Goal: Contribute content

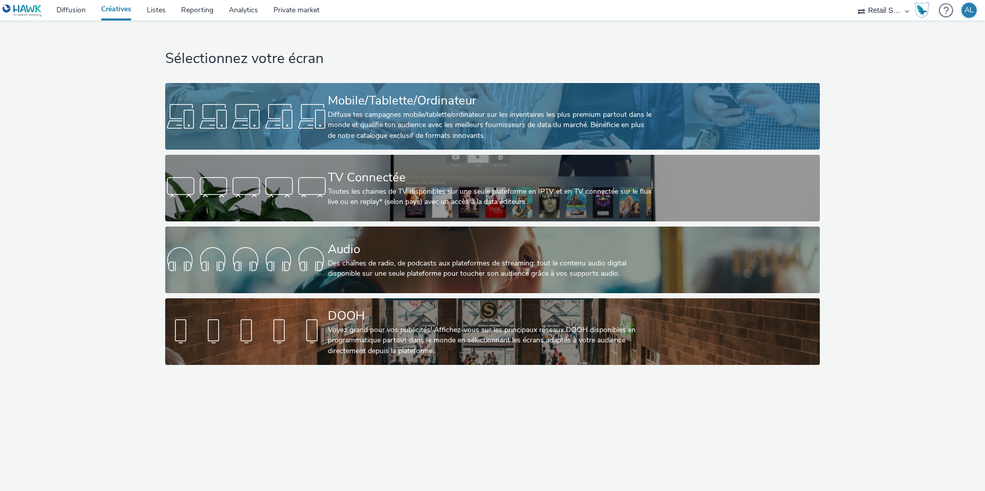
click at [390, 112] on div "Diffuse tes campagnes mobile/tablette/ordinateur sur les inventaires les plus p…" at bounding box center [490, 125] width 325 height 31
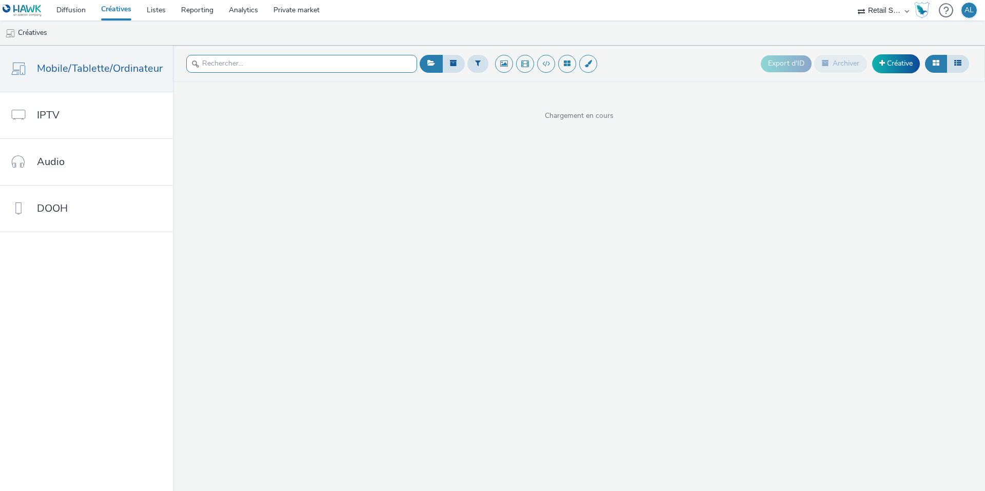
click at [280, 67] on input "text" at bounding box center [301, 64] width 231 height 18
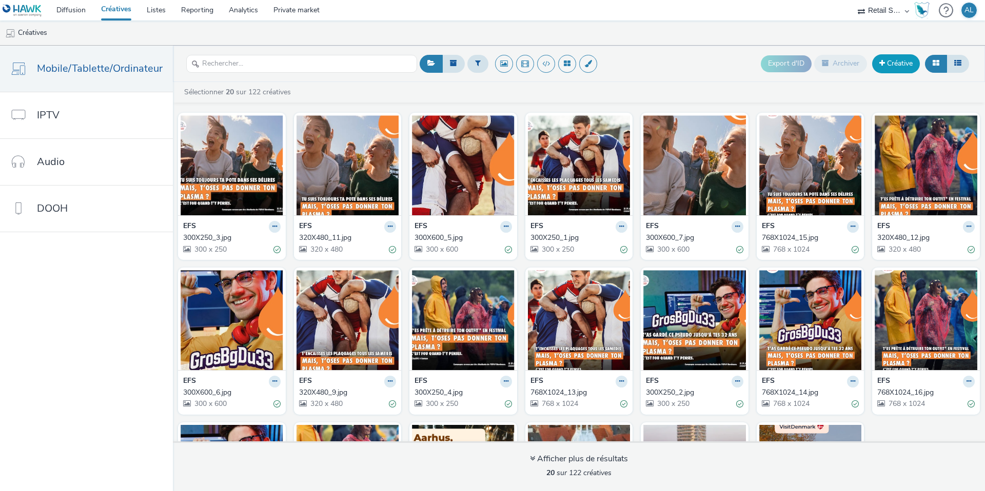
click at [884, 61] on link "Créative" at bounding box center [896, 63] width 48 height 18
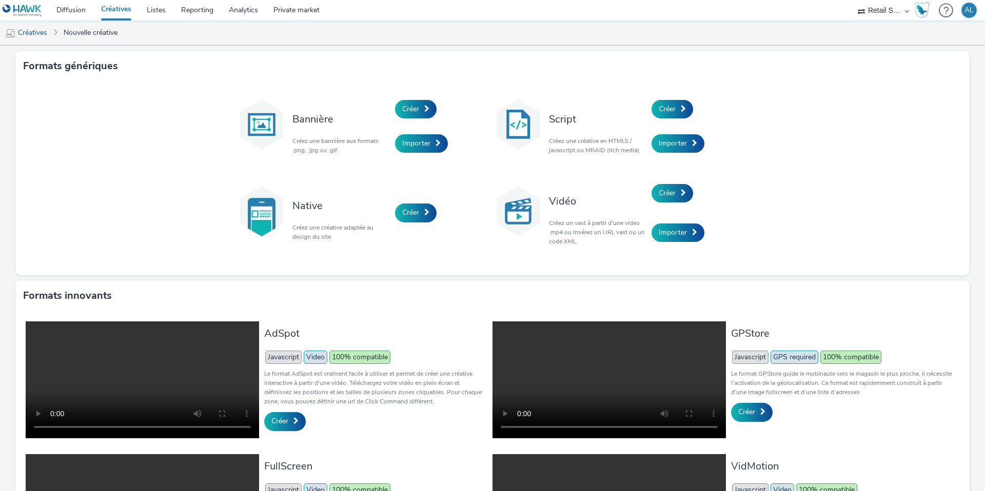
drag, startPoint x: 253, startPoint y: 91, endPoint x: 241, endPoint y: 104, distance: 17.8
click at [241, 104] on div "Bannière Créez une bannière aux formats .png, .jpg ou .gif. Créer Importer" at bounding box center [364, 126] width 257 height 69
click at [424, 108] on link "Créer" at bounding box center [416, 109] width 42 height 18
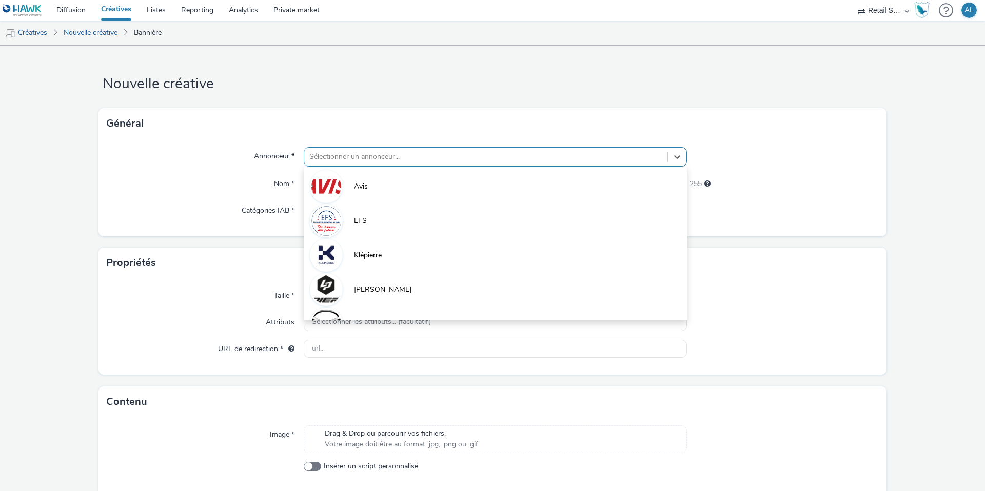
click at [363, 159] on div at bounding box center [485, 157] width 353 height 12
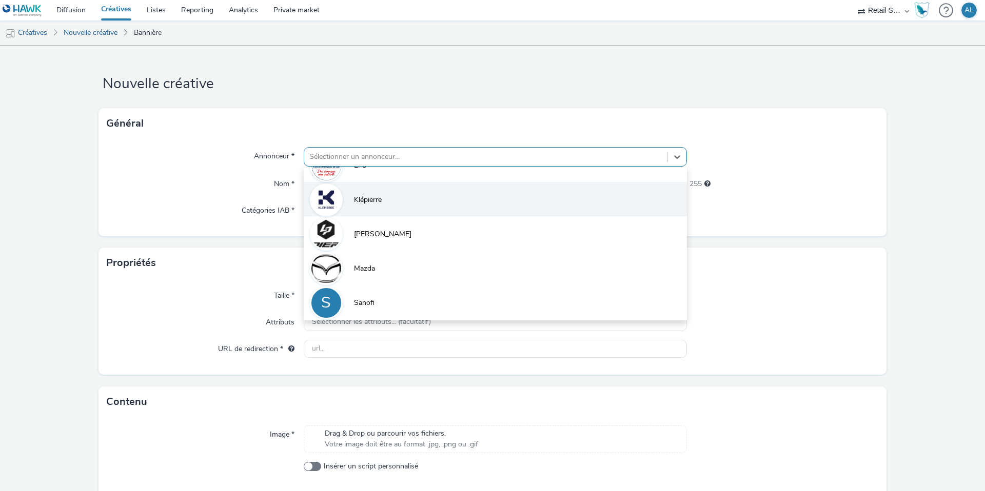
scroll to position [56, 0]
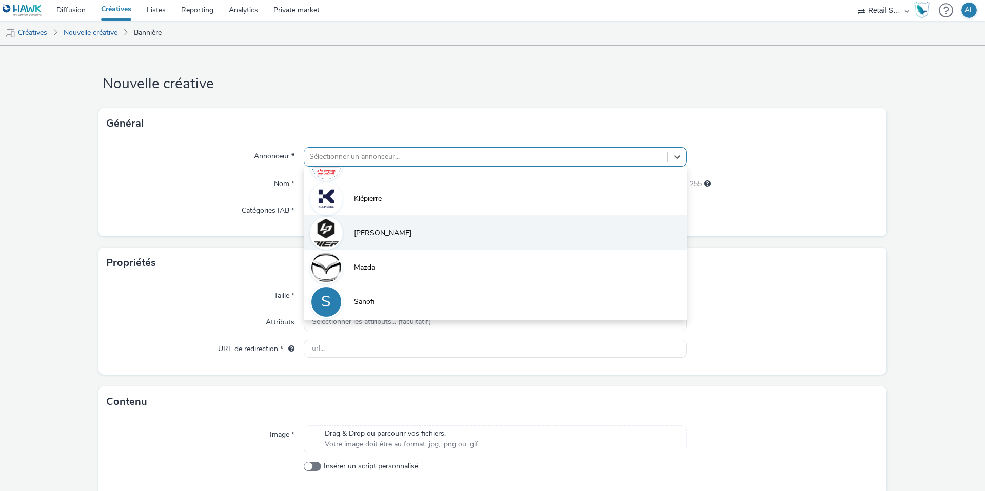
click at [390, 241] on li "[PERSON_NAME]" at bounding box center [495, 232] width 383 height 34
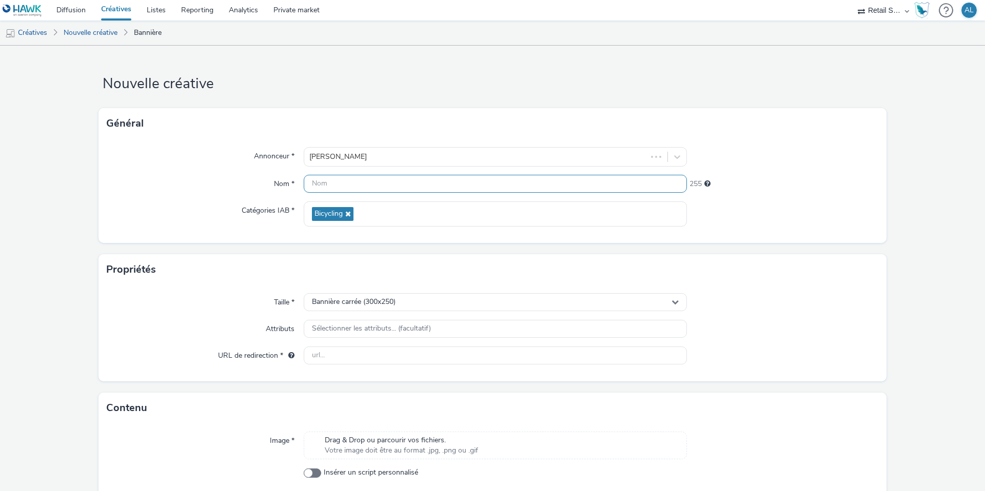
click at [341, 188] on input "text" at bounding box center [495, 184] width 383 height 18
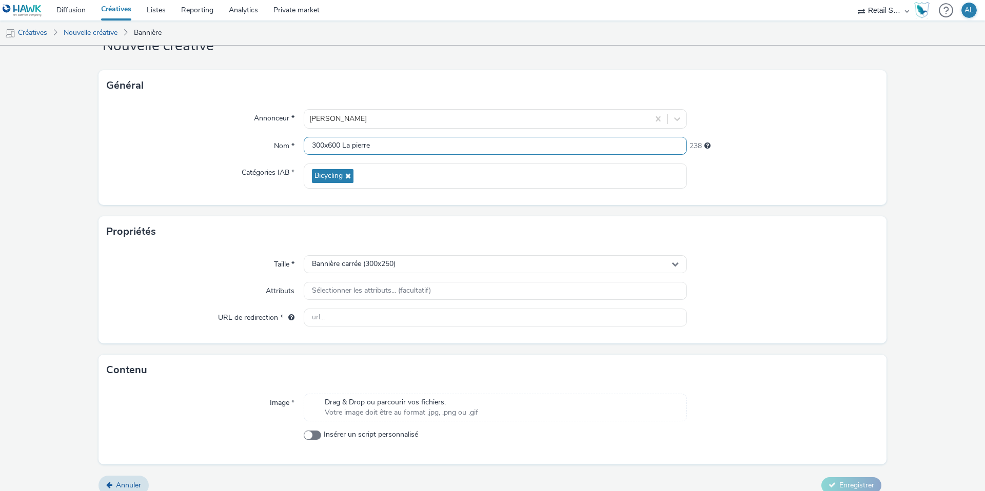
scroll to position [48, 0]
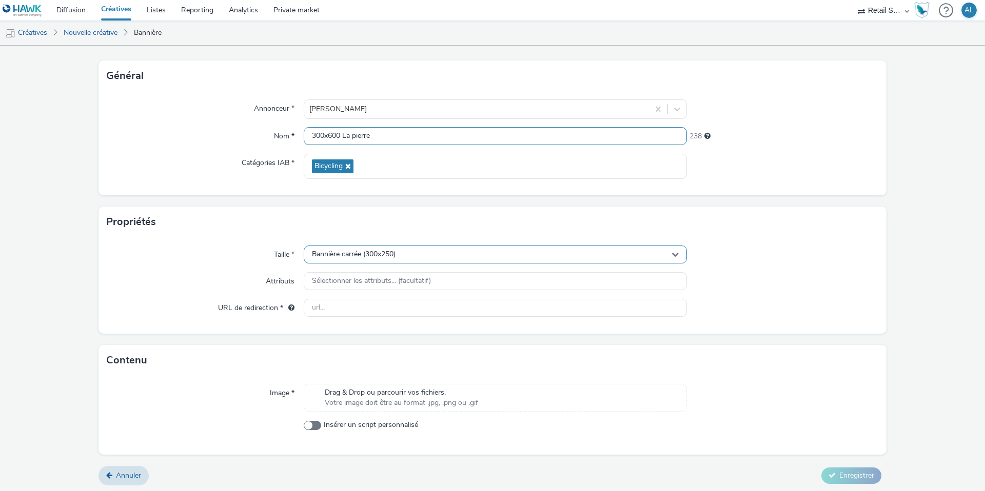
type input "300x600 La pierre"
click at [397, 247] on div "Bannière carrée (300x250)" at bounding box center [495, 255] width 383 height 18
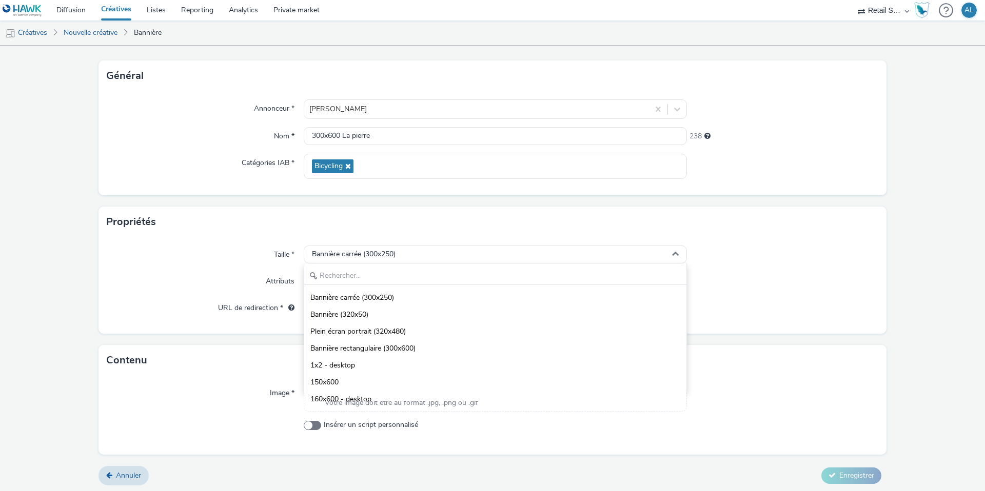
click at [352, 266] on div "Bannière carrée (300x250) Bannière (320x50) Plein écran portrait (320x480) Bann…" at bounding box center [495, 328] width 383 height 128
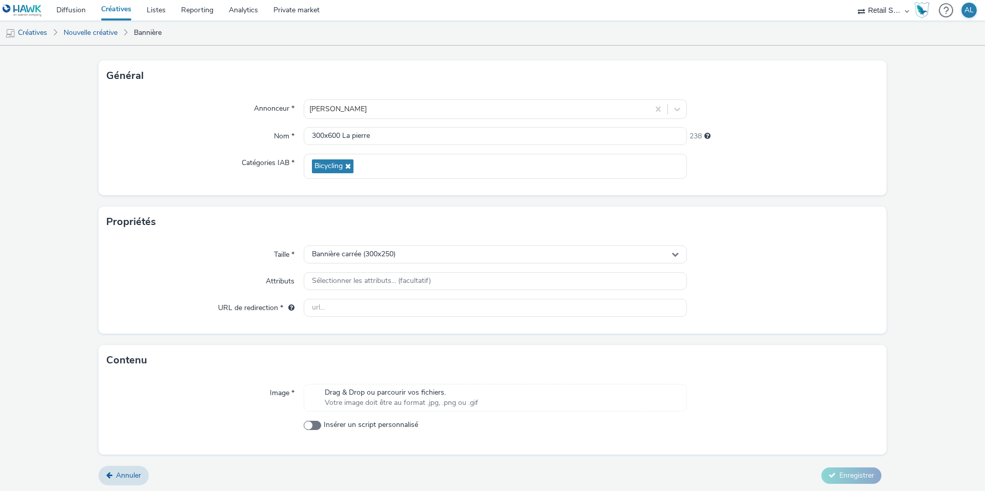
click at [344, 268] on div "Taille * Bannière carrée (300x250) Attributs Sélectionner les attributs... (fac…" at bounding box center [492, 286] width 788 height 96
click at [360, 246] on div "Bannière carrée (300x250)" at bounding box center [495, 255] width 383 height 18
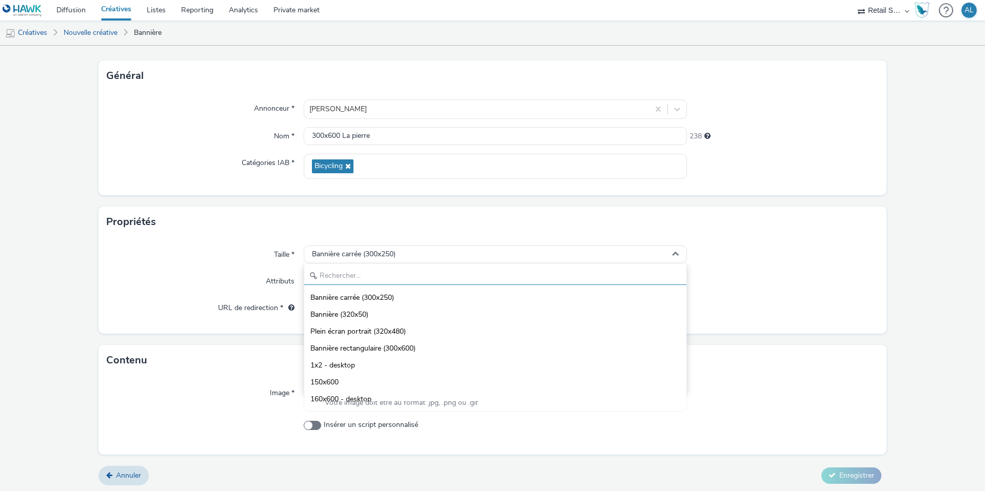
click at [340, 277] on input "text" at bounding box center [495, 276] width 382 height 18
type input "4"
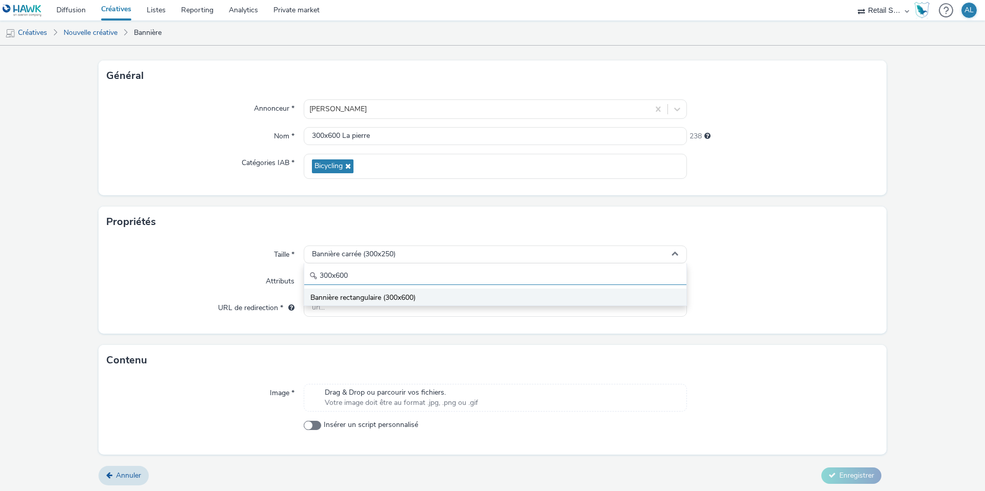
type input "300x600"
click at [368, 297] on span "Bannière rectangulaire (300x600)" at bounding box center [362, 298] width 105 height 10
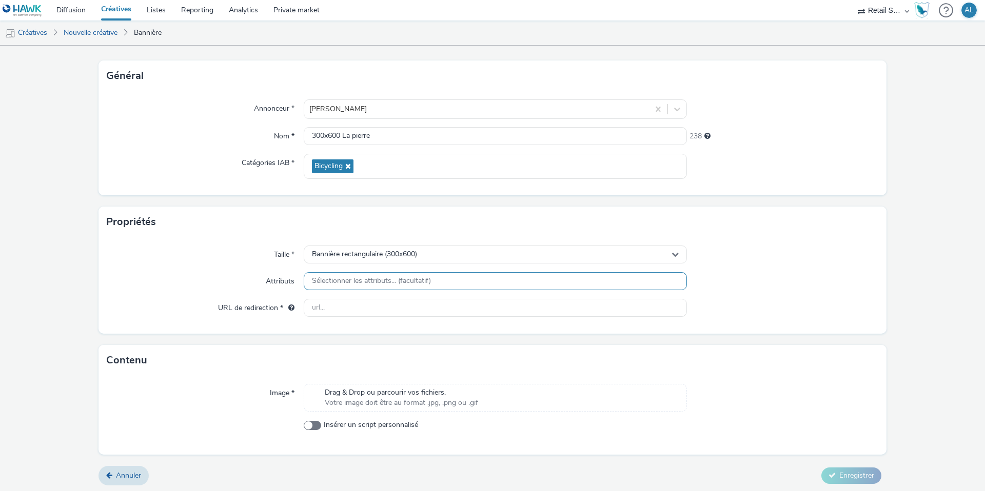
scroll to position [50, 0]
click at [313, 279] on span "Sélectionner les attributs... (facultatif)" at bounding box center [371, 279] width 119 height 9
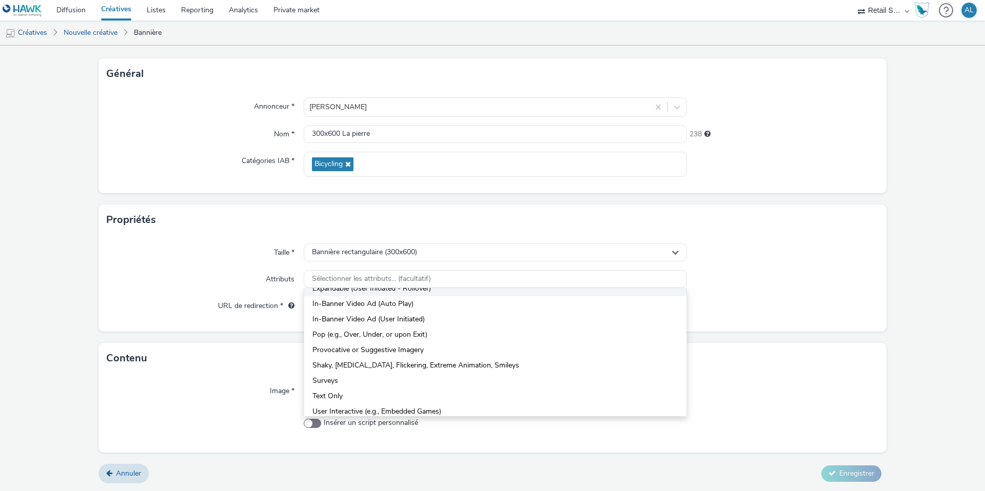
scroll to position [0, 0]
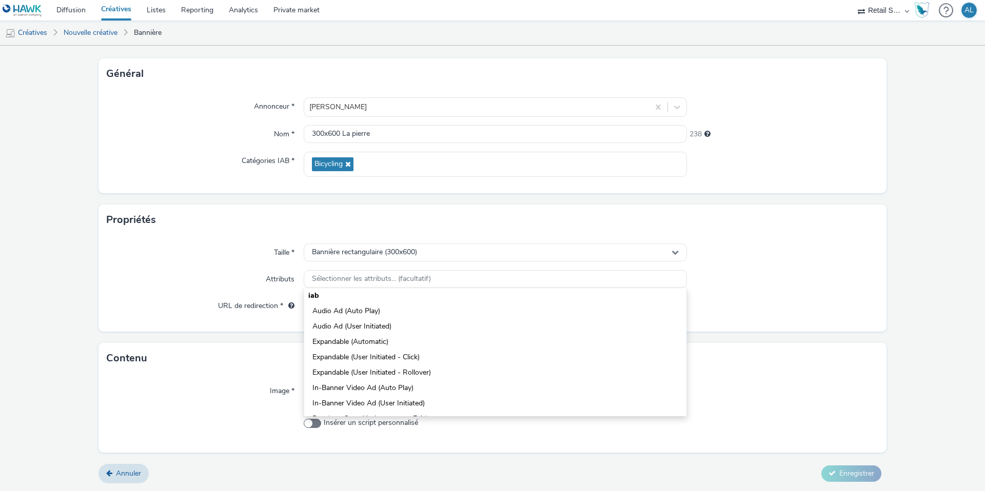
click at [247, 272] on div "Attributs" at bounding box center [205, 279] width 197 height 18
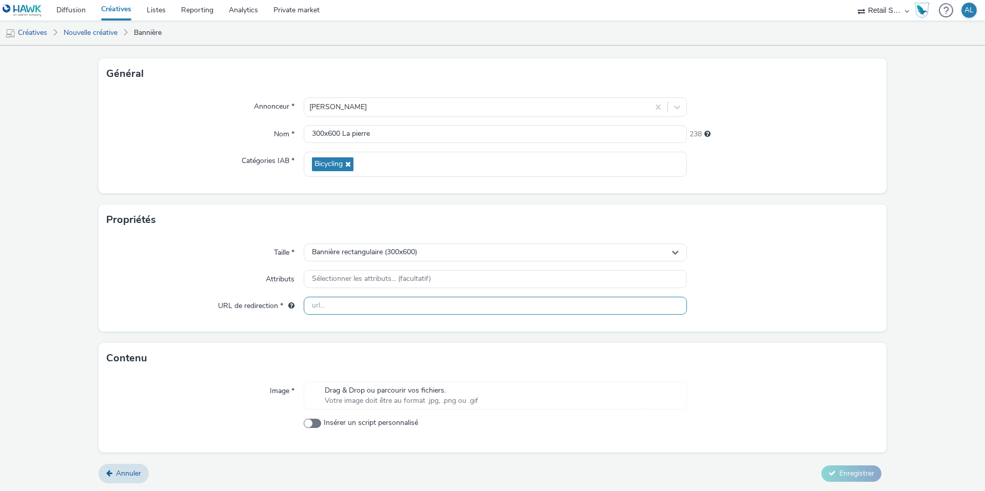
click at [328, 306] on input "text" at bounding box center [495, 306] width 383 height 18
type input "[PERSON_NAME][DOMAIN_NAME]"
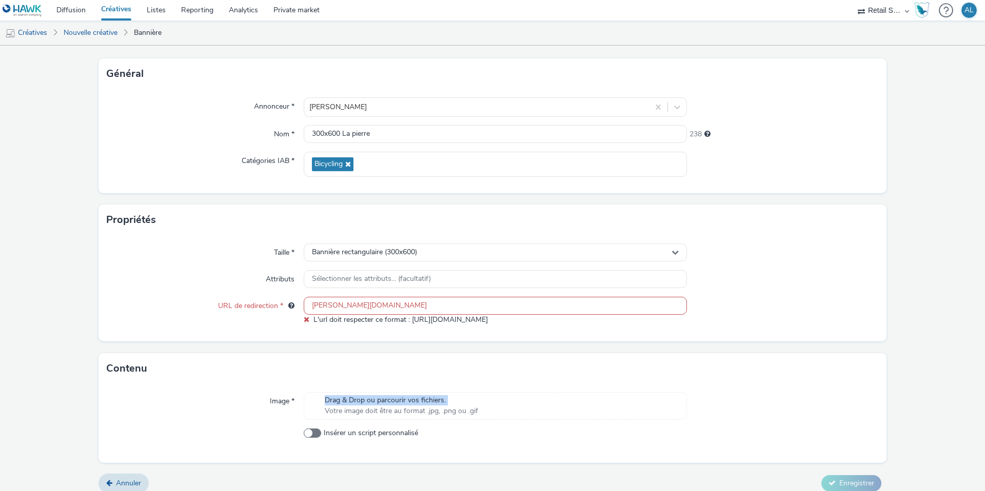
drag, startPoint x: 233, startPoint y: 366, endPoint x: 363, endPoint y: 406, distance: 135.2
click at [363, 406] on div "Contenu Image * Drag & Drop ou parcourir vos fichiers. Votre image doit être au…" at bounding box center [492, 408] width 788 height 110
click at [352, 304] on input "[PERSON_NAME][DOMAIN_NAME]" at bounding box center [495, 306] width 383 height 18
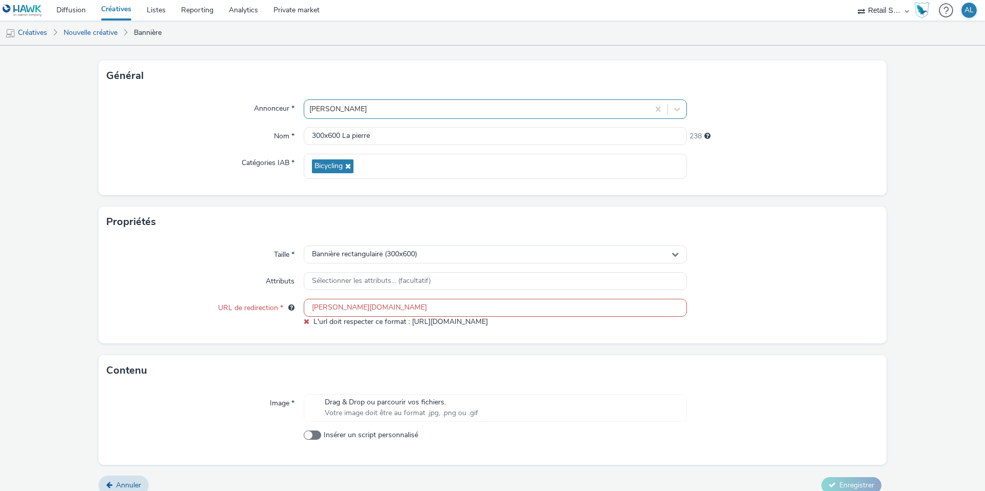
scroll to position [60, 0]
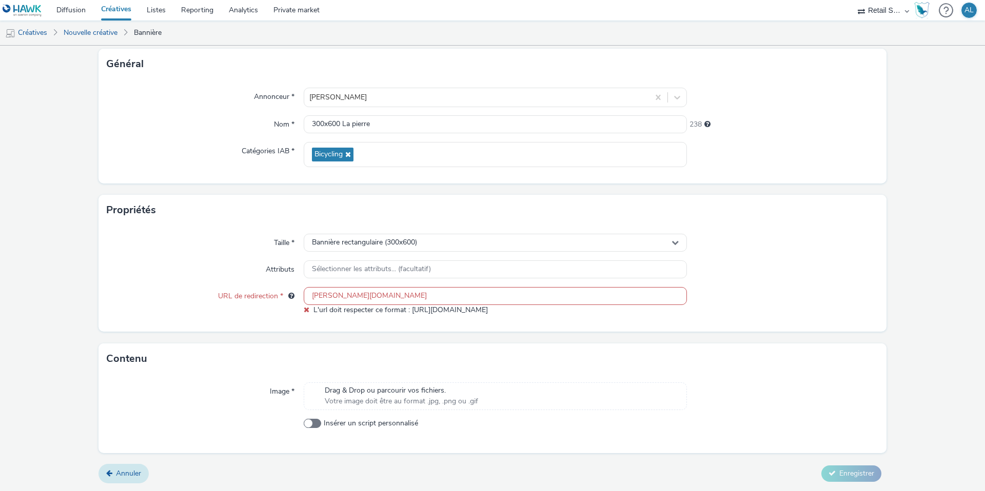
click at [126, 472] on span "Annuler" at bounding box center [128, 474] width 25 height 10
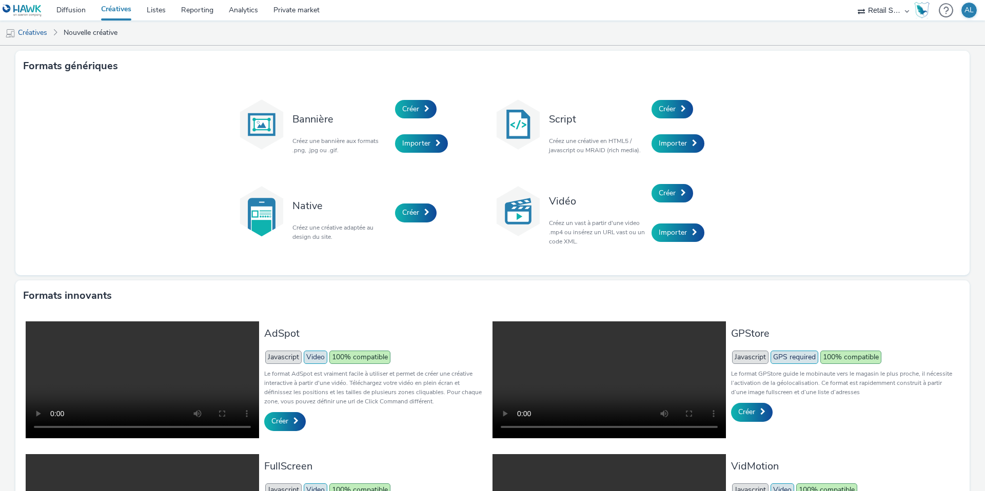
click at [135, 7] on link "Créatives" at bounding box center [116, 10] width 46 height 21
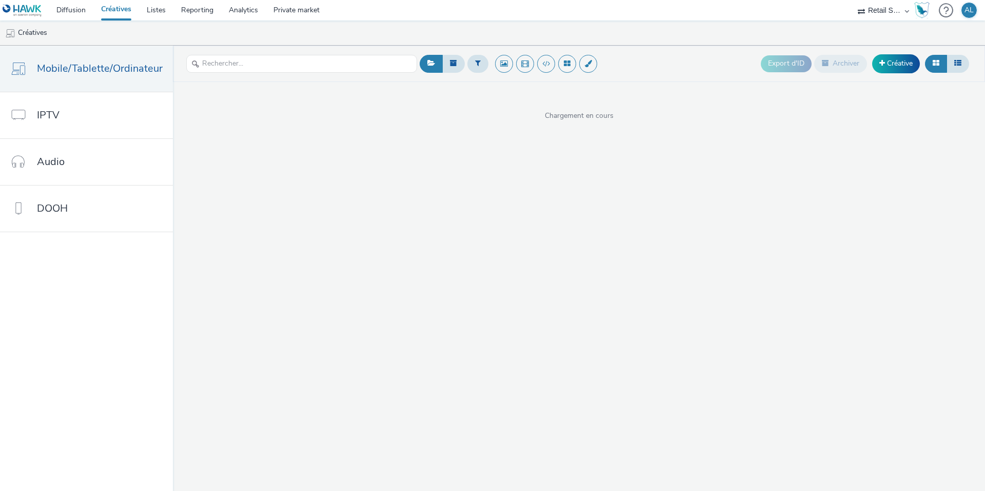
click at [119, 7] on link "Créatives" at bounding box center [116, 10] width 46 height 21
click at [309, 70] on input "text" at bounding box center [301, 64] width 231 height 18
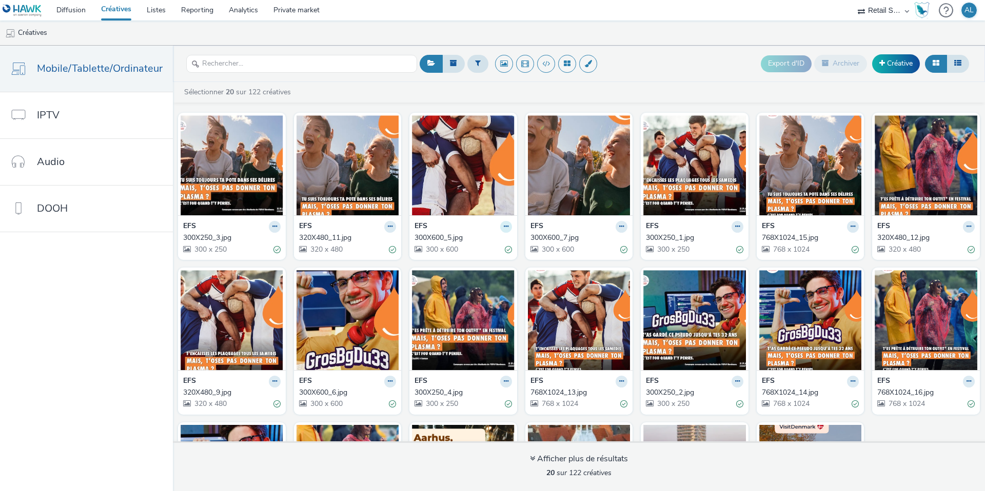
click at [504, 225] on icon at bounding box center [506, 227] width 5 height 6
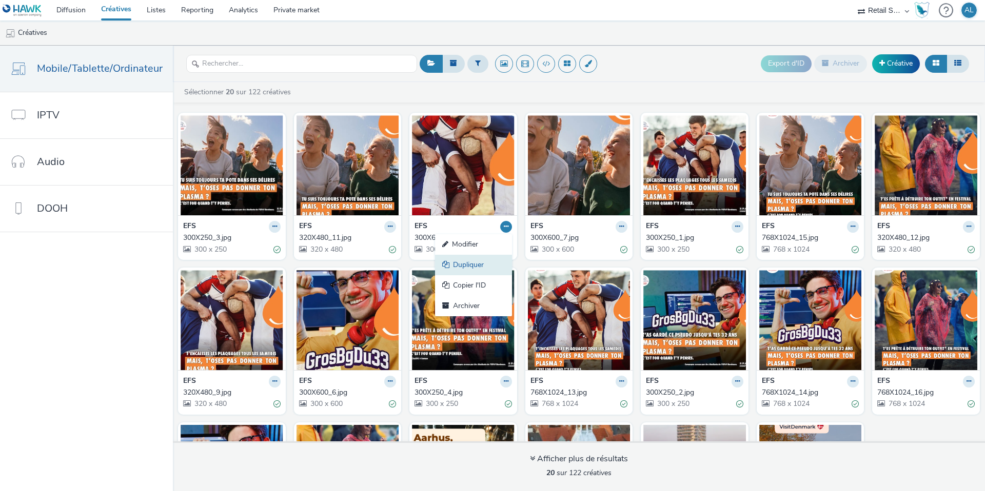
click at [468, 263] on link "Dupliquer" at bounding box center [473, 265] width 77 height 21
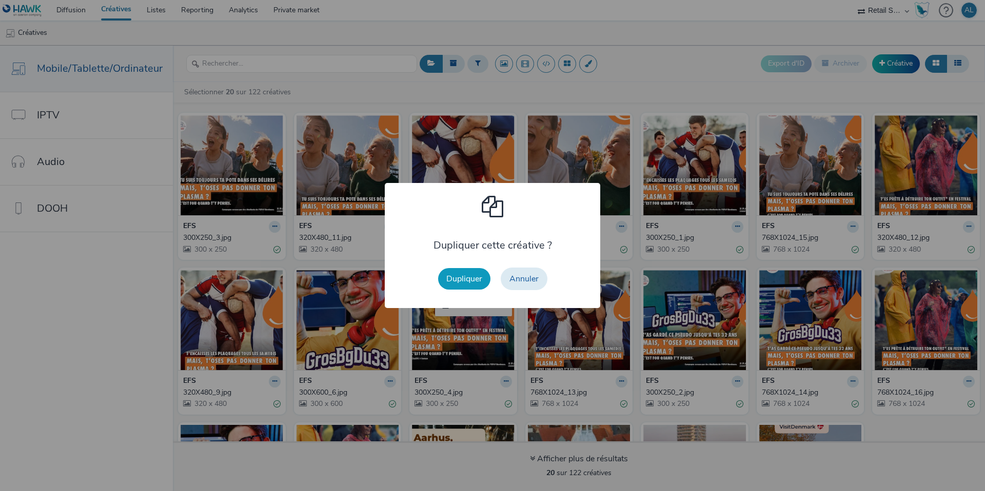
click at [460, 279] on button "Dupliquer" at bounding box center [464, 279] width 52 height 22
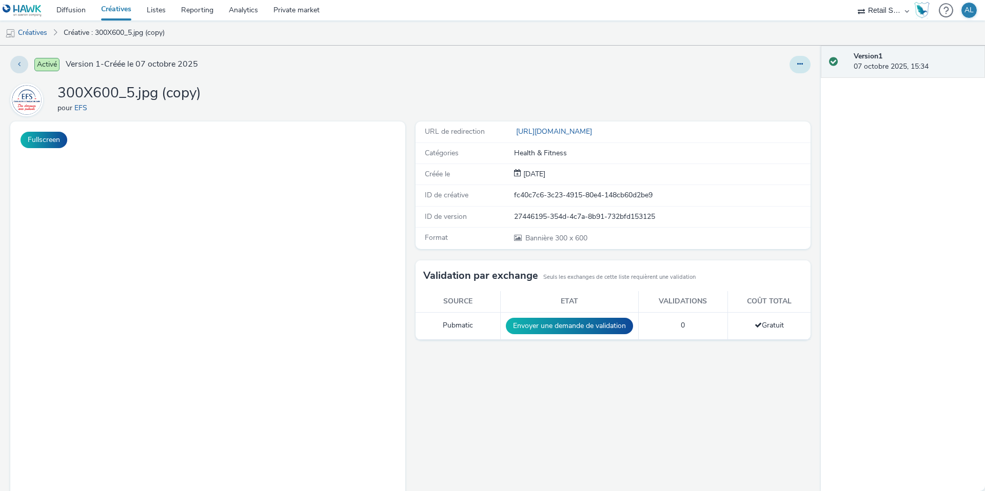
click at [791, 64] on button at bounding box center [800, 64] width 21 height 17
click at [771, 84] on link "Modifier" at bounding box center [772, 85] width 77 height 21
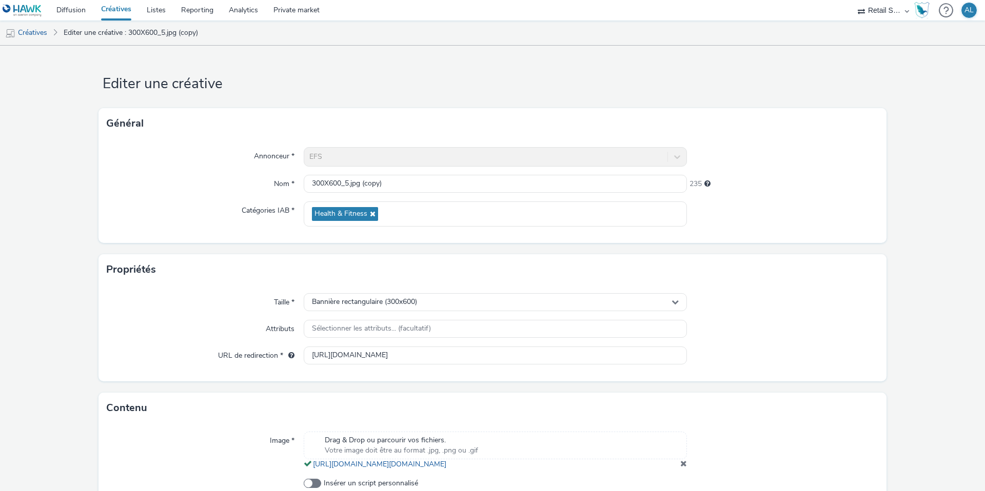
click at [361, 159] on div "EFS" at bounding box center [495, 156] width 383 height 19
click at [676, 147] on div "EFS" at bounding box center [495, 156] width 383 height 19
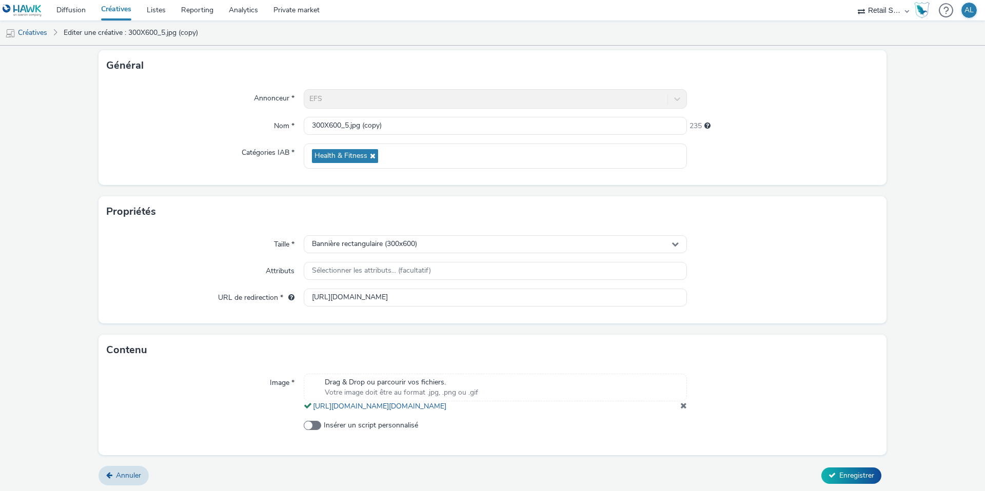
scroll to position [71, 0]
click at [124, 472] on span "Annuler" at bounding box center [128, 474] width 25 height 10
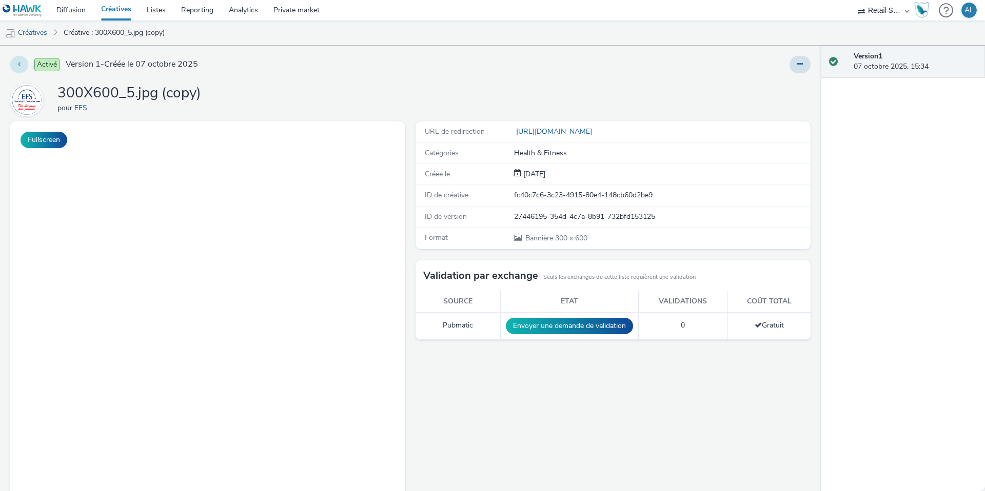
click at [16, 69] on button at bounding box center [19, 64] width 18 height 17
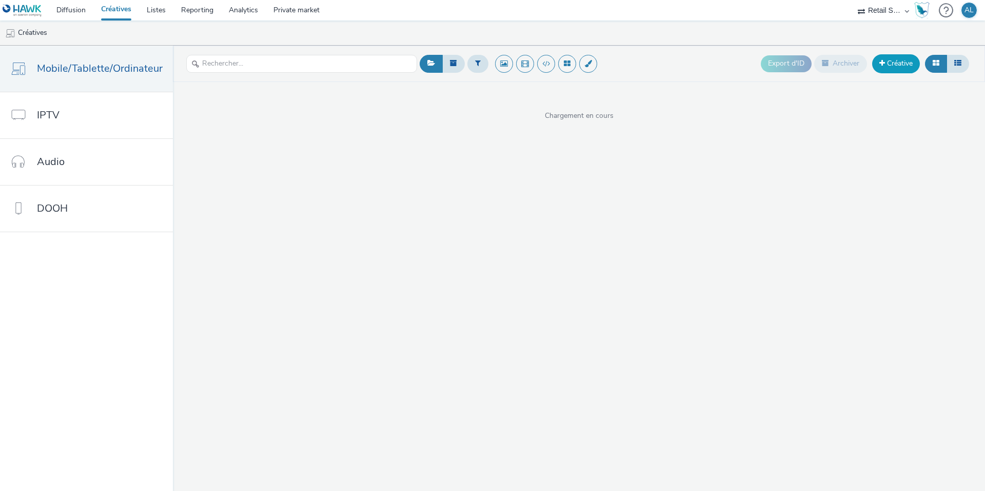
click at [900, 62] on link "Créative" at bounding box center [896, 63] width 48 height 18
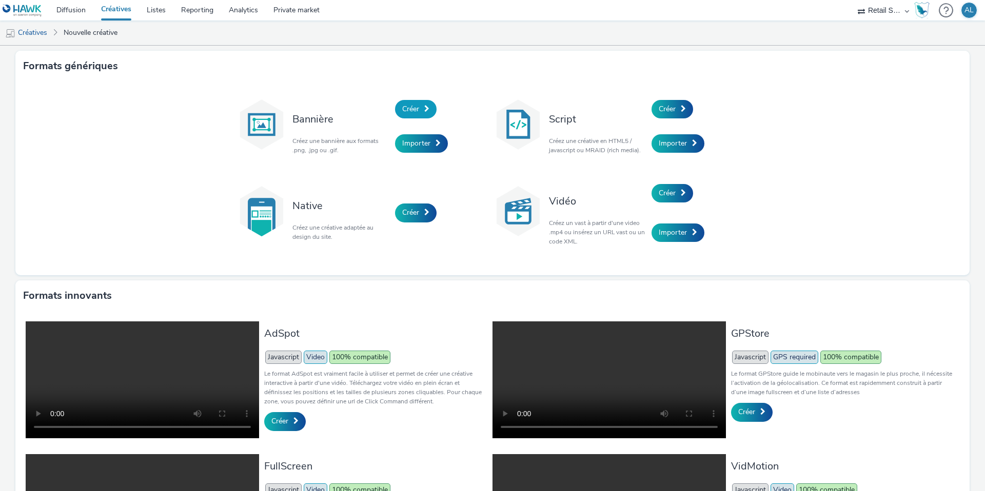
click at [416, 112] on span "Créer" at bounding box center [410, 109] width 17 height 10
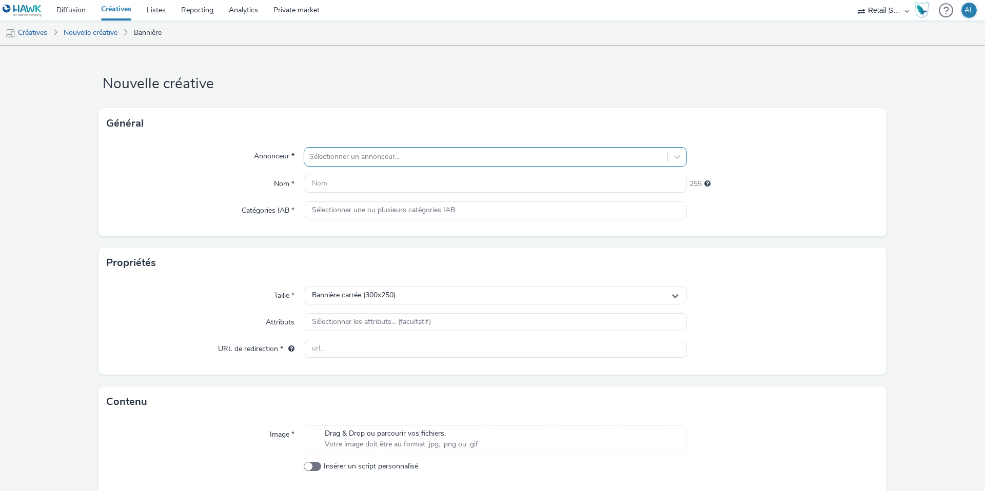
click at [347, 163] on div at bounding box center [485, 157] width 353 height 12
type input "[PERSON_NAME]"
click at [373, 180] on li "[PERSON_NAME]" at bounding box center [495, 186] width 383 height 34
click at [343, 184] on input "text" at bounding box center [495, 184] width 383 height 18
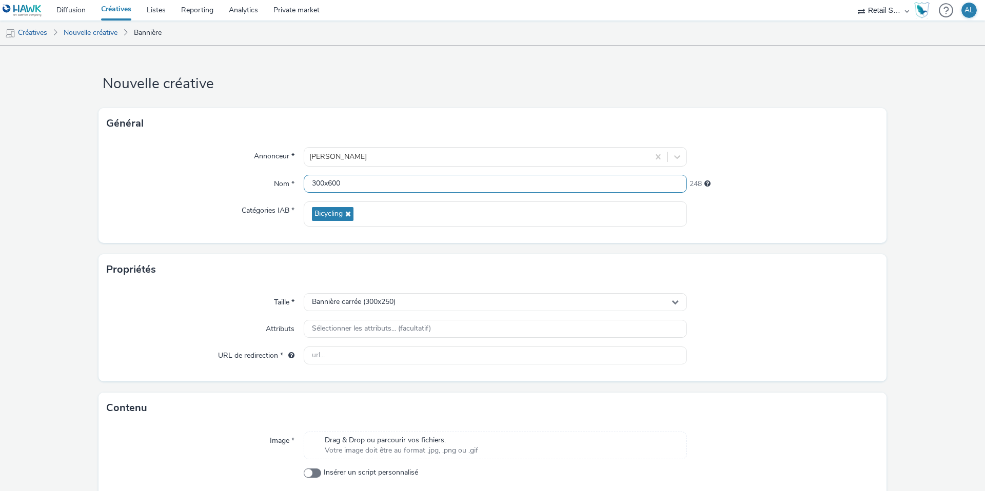
type input "300x600"
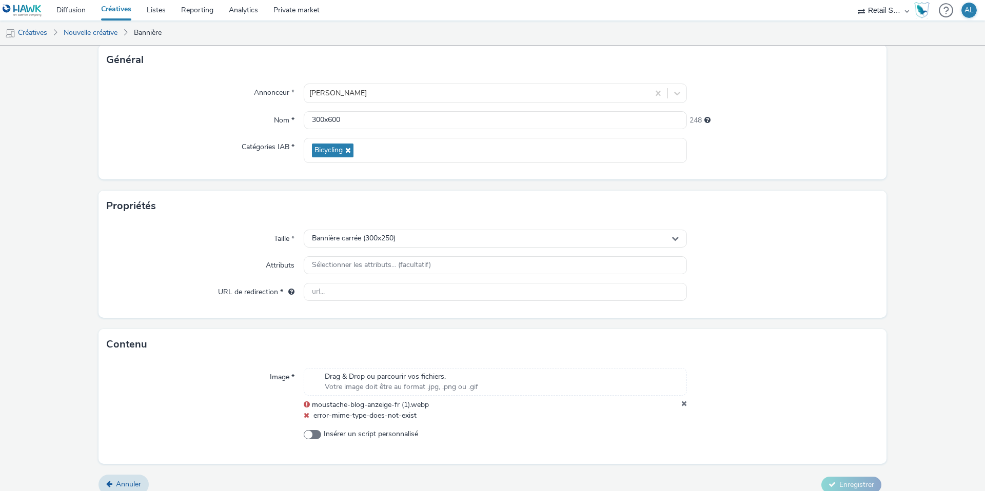
click at [684, 402] on icon at bounding box center [684, 405] width 6 height 10
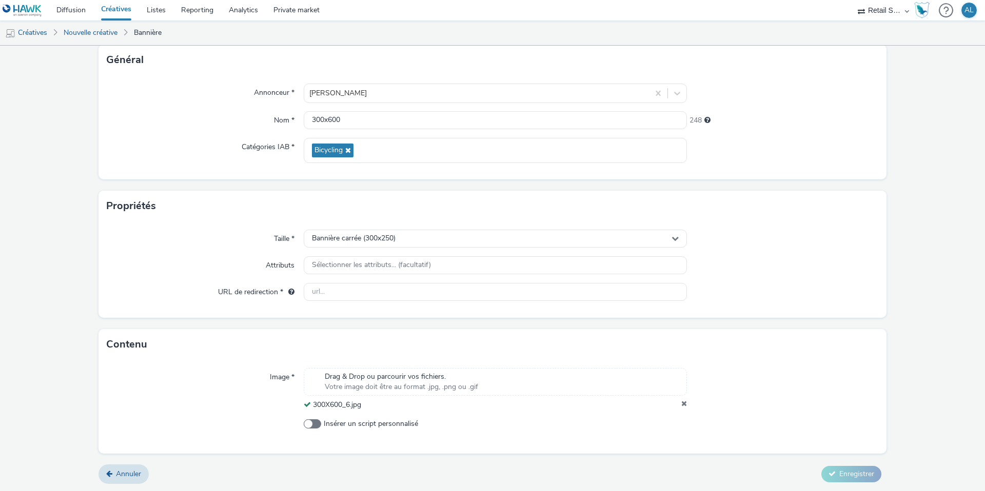
scroll to position [64, 0]
click at [330, 293] on input "text" at bounding box center [495, 292] width 383 height 18
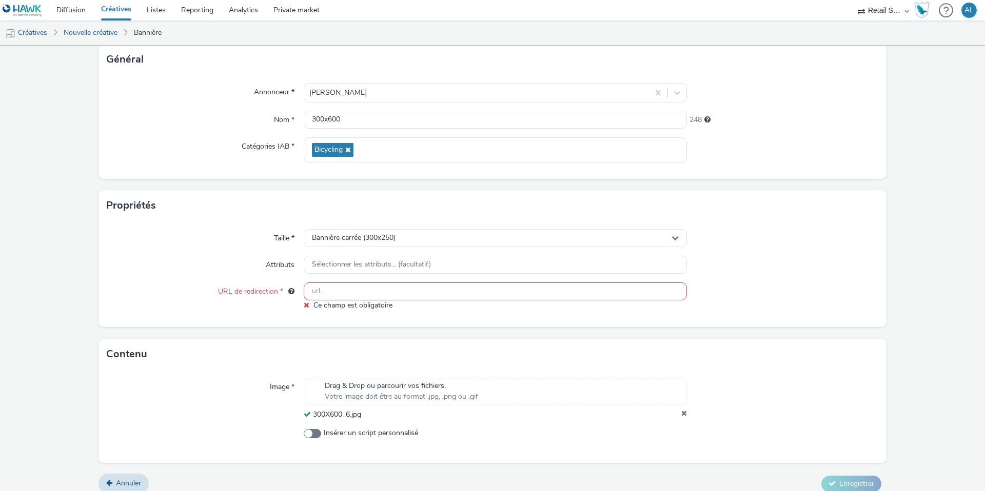
paste input "[URL][DOMAIN_NAME]"
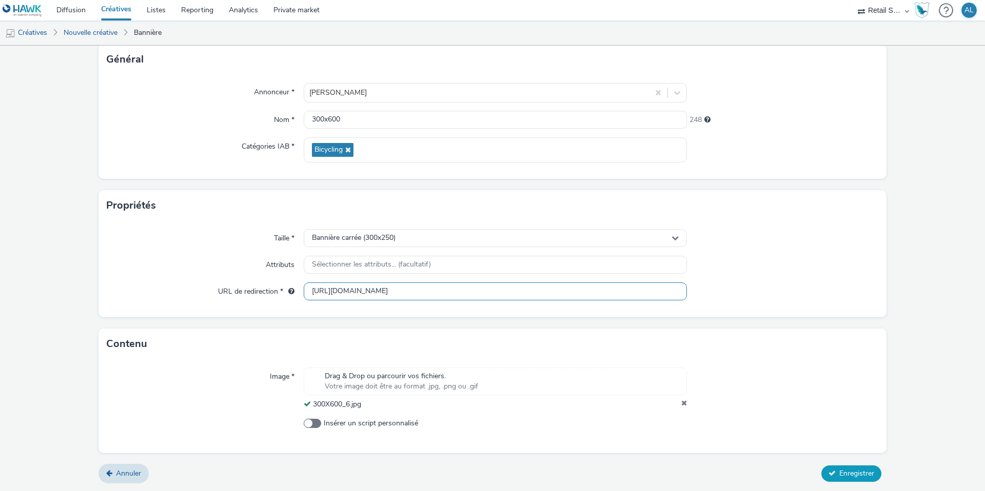
type input "[URL][DOMAIN_NAME]"
click at [845, 468] on button "Enregistrer" at bounding box center [851, 474] width 60 height 16
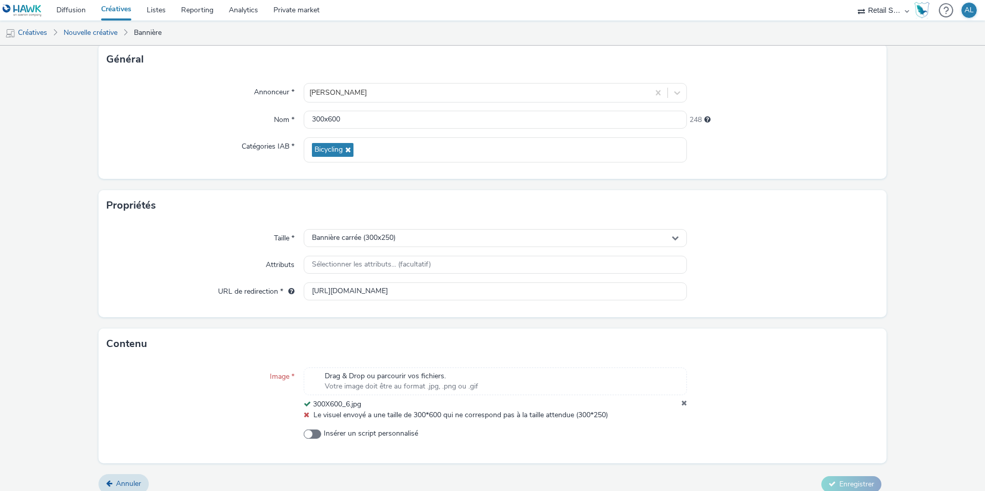
scroll to position [75, 0]
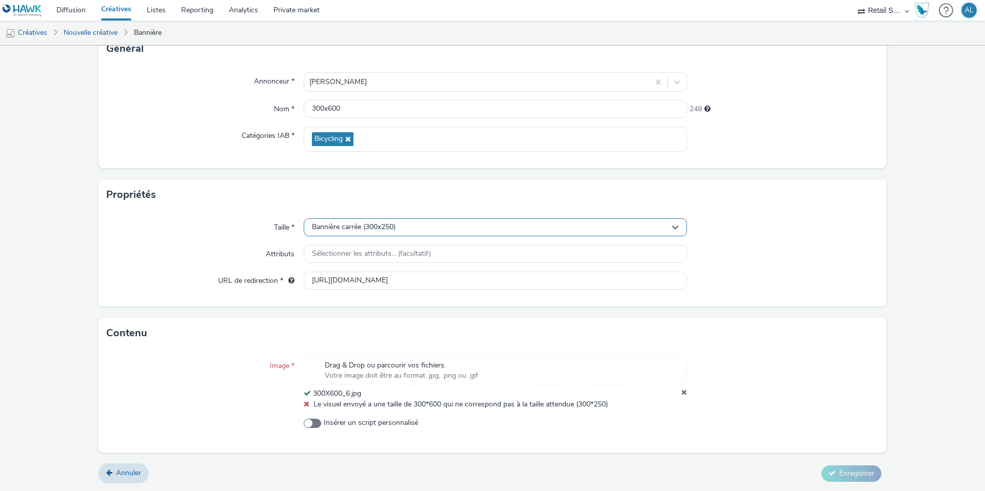
click at [364, 228] on span "Bannière carrée (300x250)" at bounding box center [354, 227] width 84 height 9
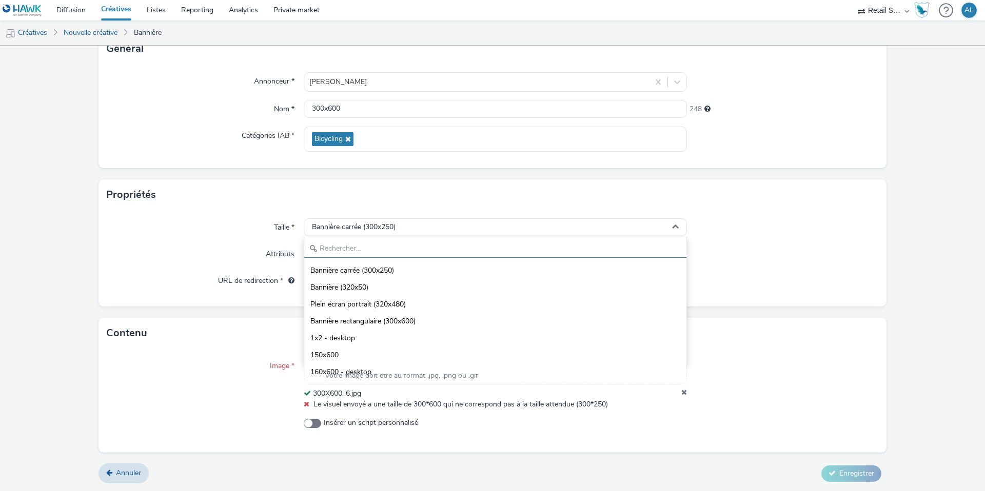
click at [370, 249] on input "text" at bounding box center [495, 249] width 382 height 18
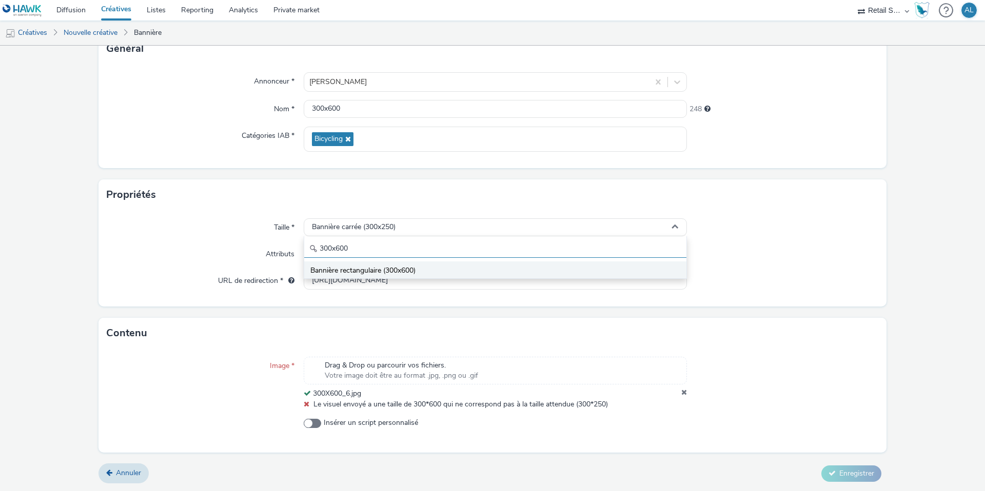
type input "300x600"
click at [367, 266] on span "Bannière rectangulaire (300x600)" at bounding box center [362, 271] width 105 height 10
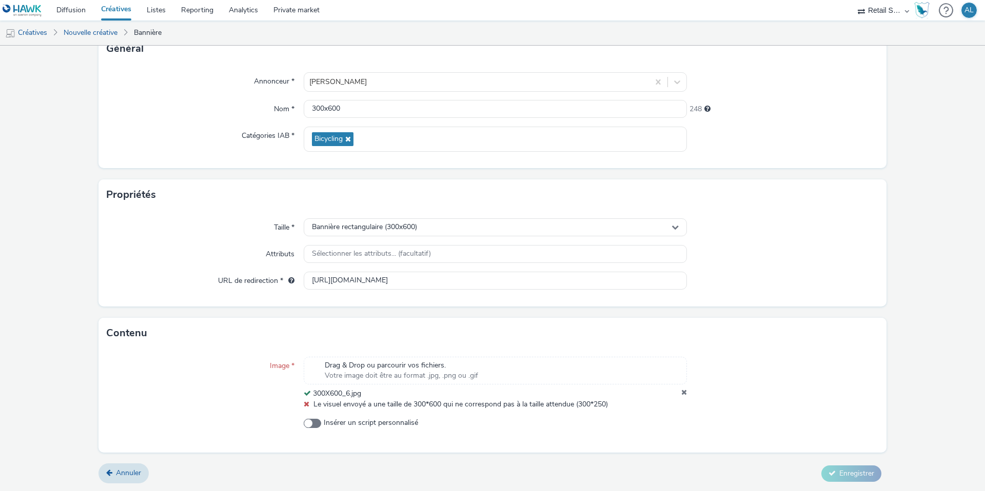
click at [848, 465] on div "Annuler Enregistrer" at bounding box center [492, 474] width 788 height 18
click at [438, 254] on div "Sélectionner les attributs... (facultatif)" at bounding box center [495, 254] width 383 height 18
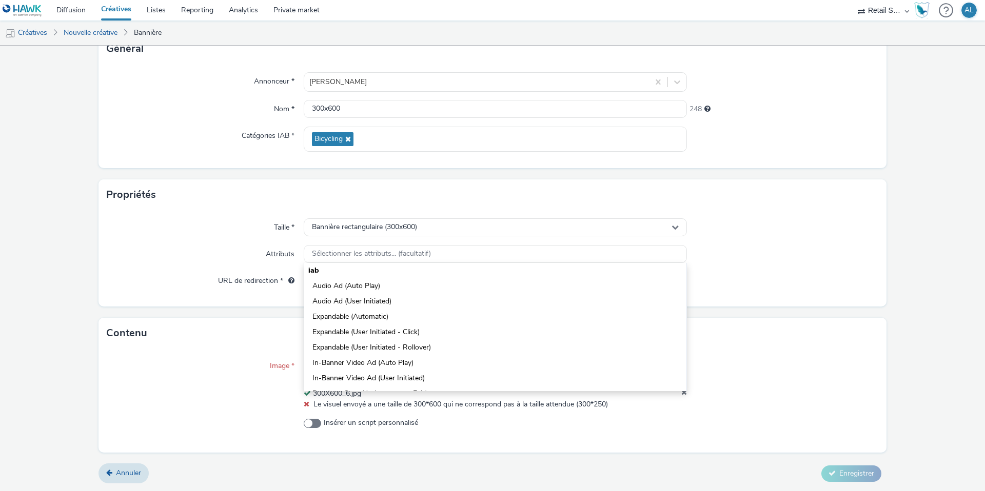
click at [739, 361] on div at bounding box center [783, 383] width 192 height 53
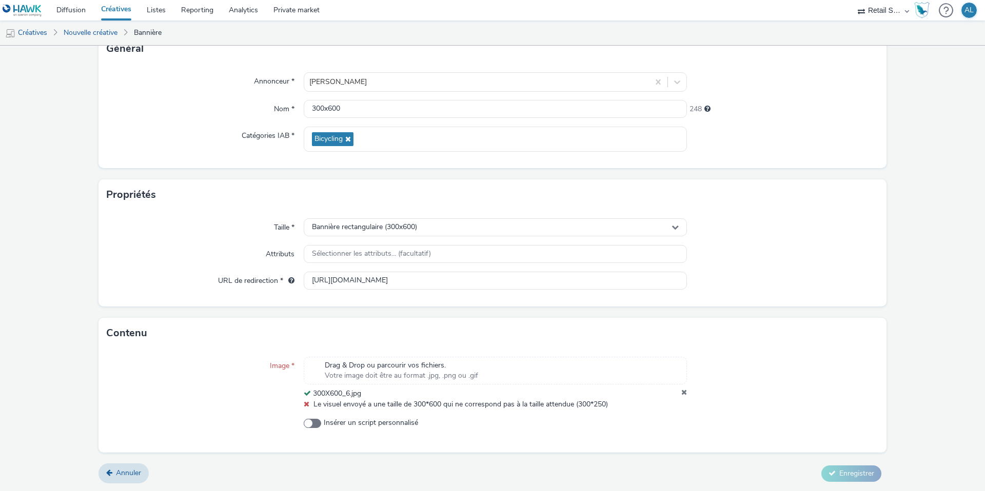
click at [771, 442] on div "Image * Drag & Drop ou parcourir vos fichiers. Votre image doit être au format …" at bounding box center [492, 401] width 788 height 104
click at [525, 408] on span "Le visuel envoyé a une taille de 300*600 qui ne correspond pas à la taille atte…" at bounding box center [460, 405] width 294 height 10
click at [426, 223] on div "Bannière rectangulaire (300x600)" at bounding box center [495, 228] width 383 height 18
click at [338, 249] on input "300x600" at bounding box center [495, 249] width 382 height 18
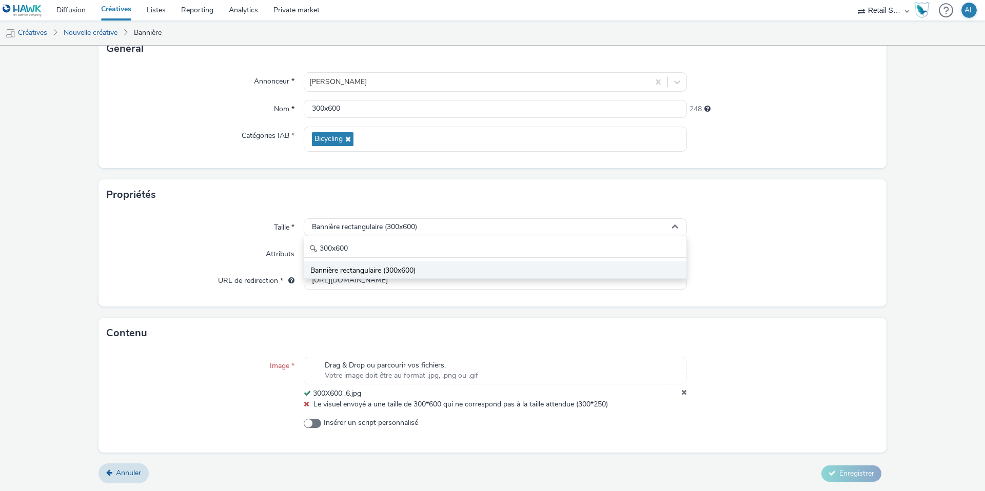
click at [348, 269] on span "Bannière rectangulaire (300x600)" at bounding box center [362, 271] width 105 height 10
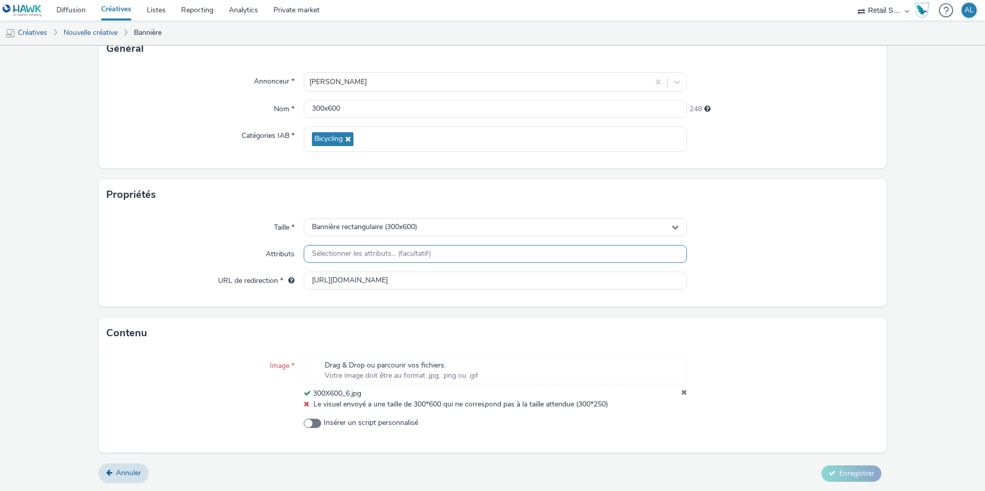
click at [360, 260] on div "Sélectionner les attributs... (facultatif)" at bounding box center [495, 254] width 383 height 18
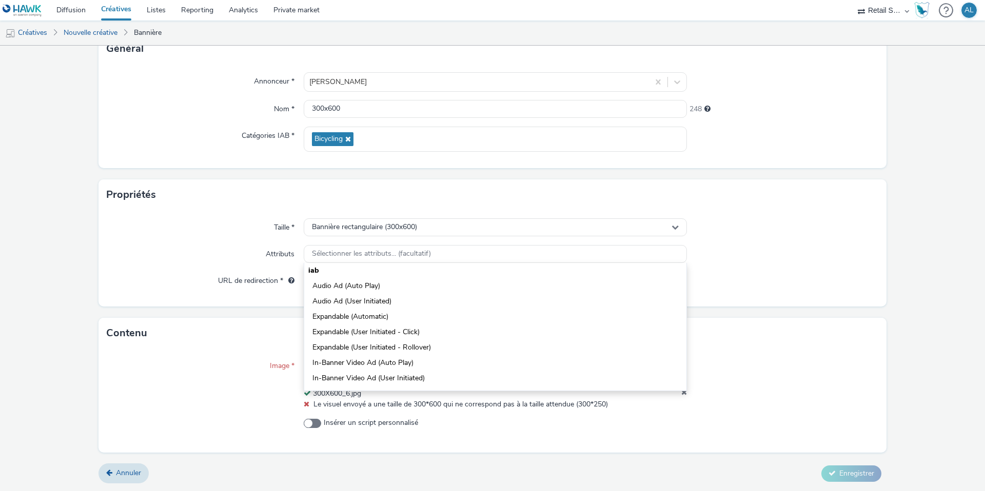
click at [747, 398] on div at bounding box center [783, 383] width 192 height 53
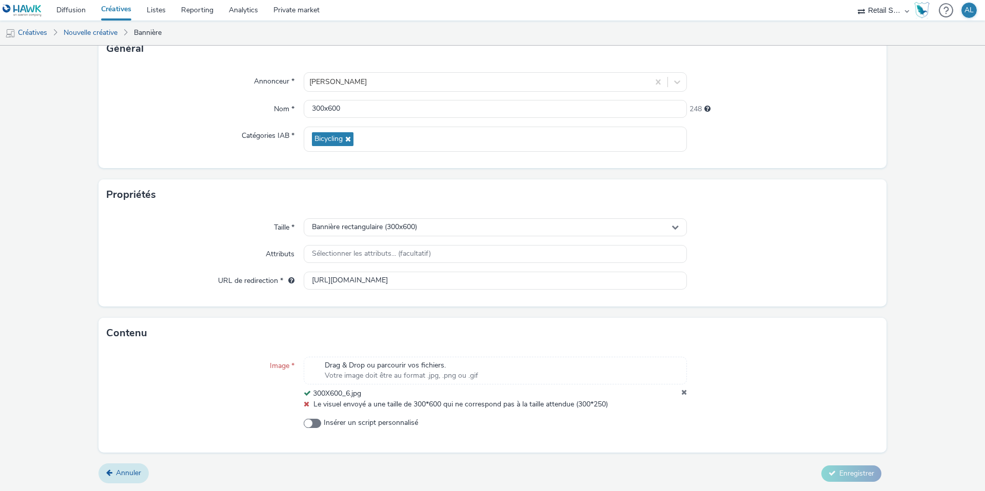
click at [126, 473] on span "Annuler" at bounding box center [128, 473] width 25 height 10
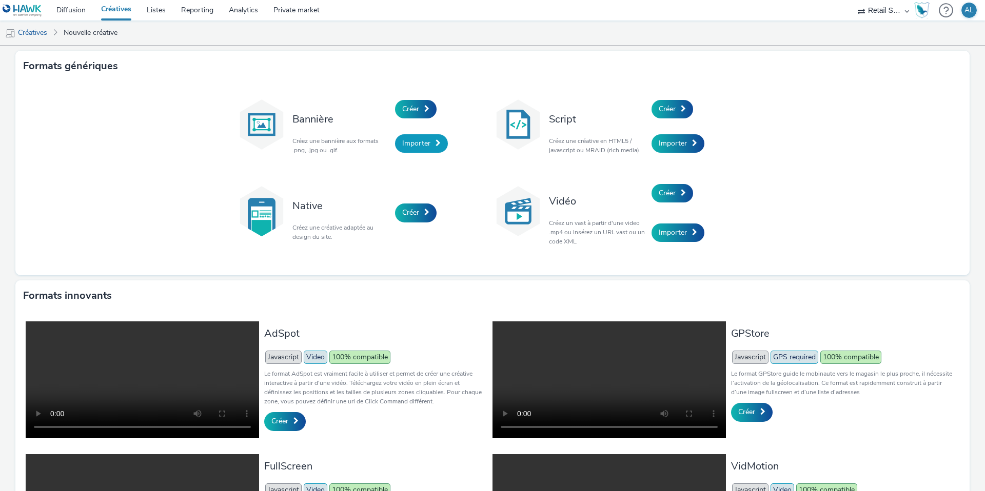
click at [415, 140] on span "Importer" at bounding box center [416, 144] width 28 height 10
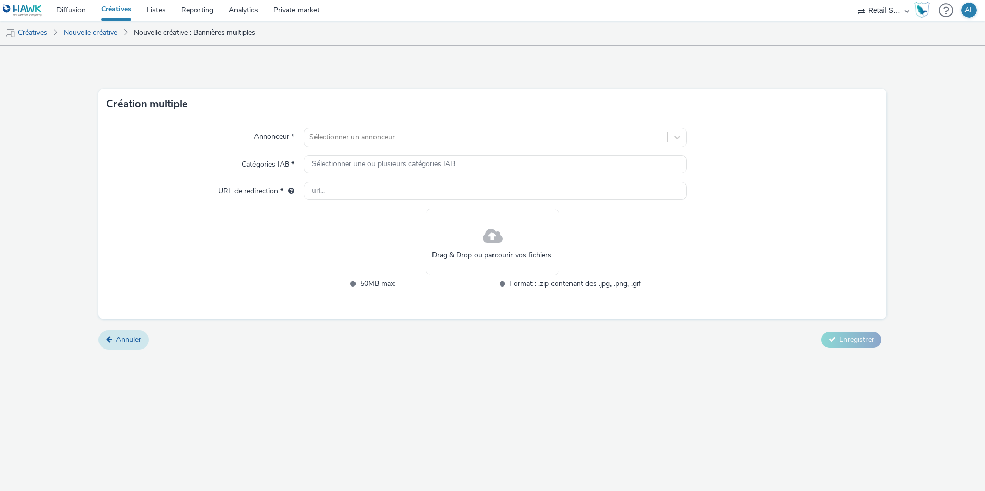
click at [126, 341] on span "Annuler" at bounding box center [128, 340] width 25 height 10
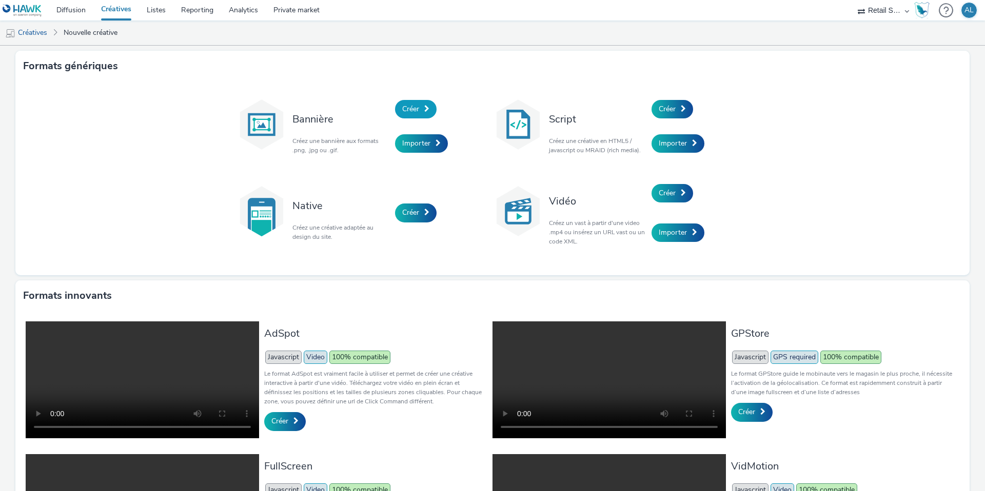
click at [421, 112] on link "Créer" at bounding box center [416, 109] width 42 height 18
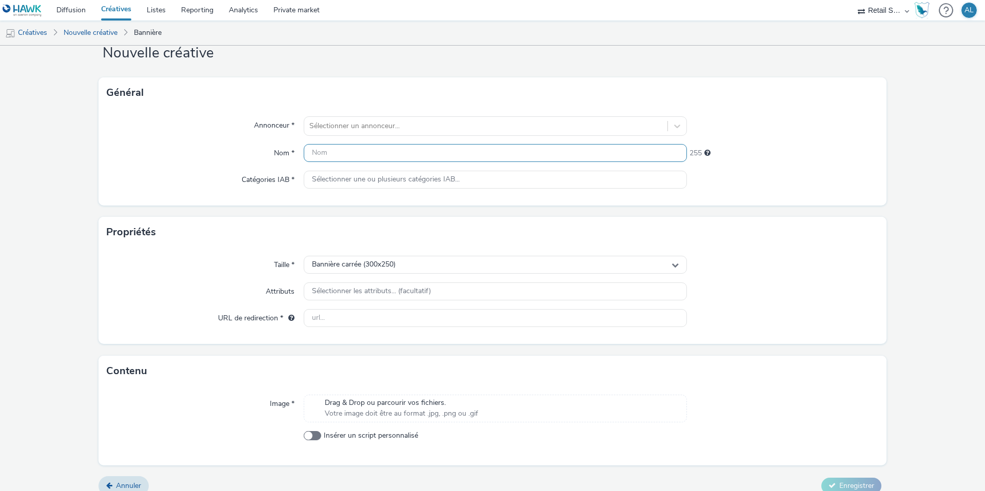
scroll to position [43, 0]
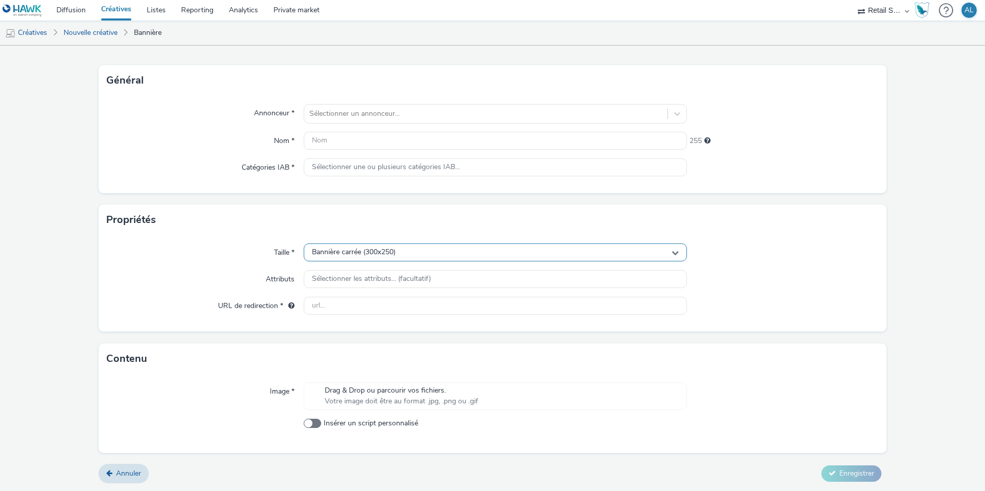
click at [360, 248] on div "Bannière carrée (300x250)" at bounding box center [495, 253] width 383 height 18
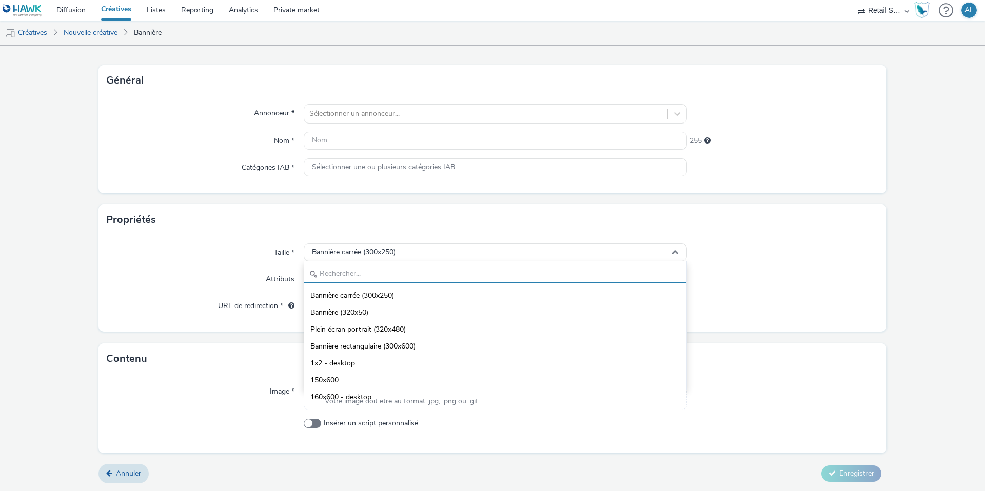
click at [353, 270] on input "text" at bounding box center [495, 274] width 382 height 18
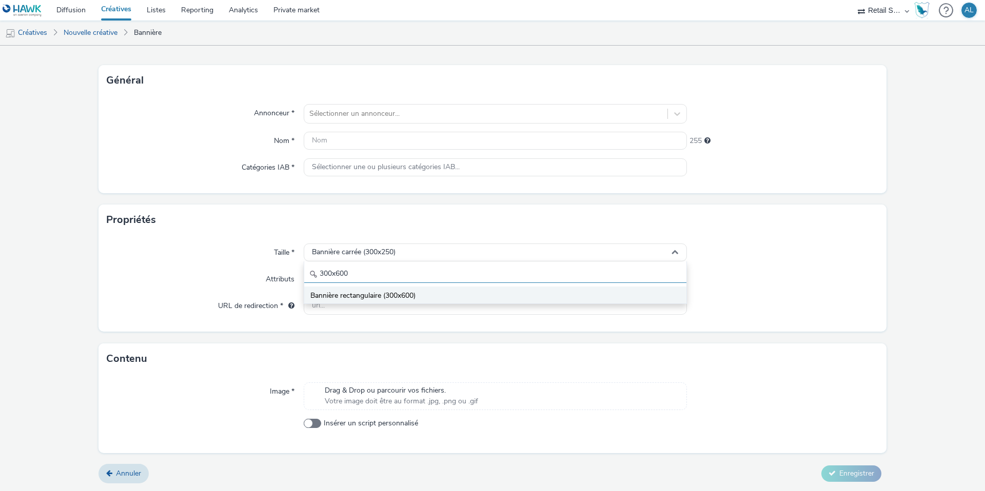
type input "300x600"
click at [365, 294] on span "Bannière rectangulaire (300x600)" at bounding box center [362, 296] width 105 height 10
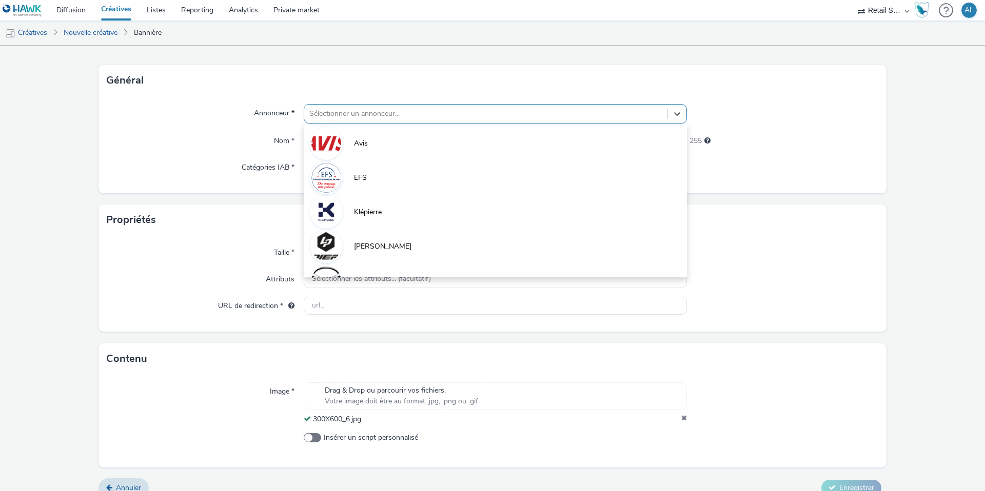
click at [334, 112] on div at bounding box center [485, 114] width 353 height 12
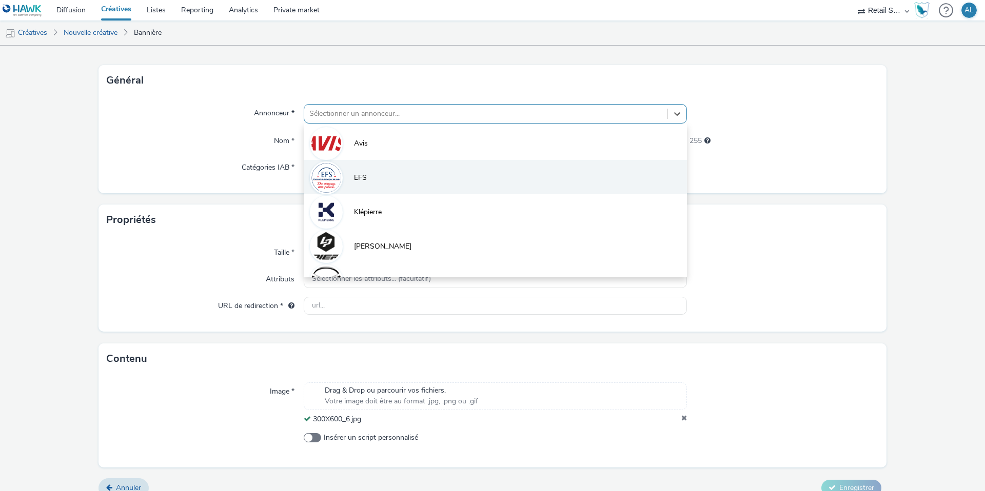
scroll to position [17, 0]
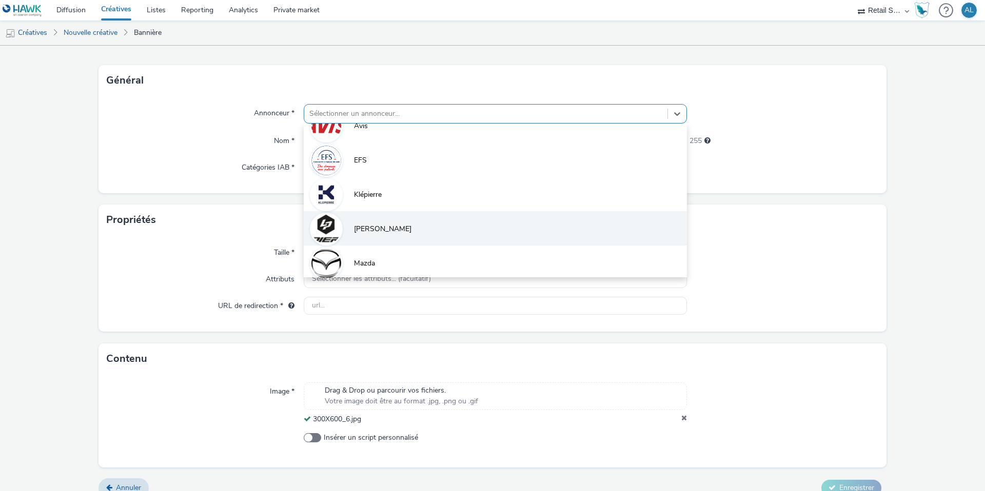
click at [360, 229] on span "[PERSON_NAME]" at bounding box center [382, 229] width 57 height 10
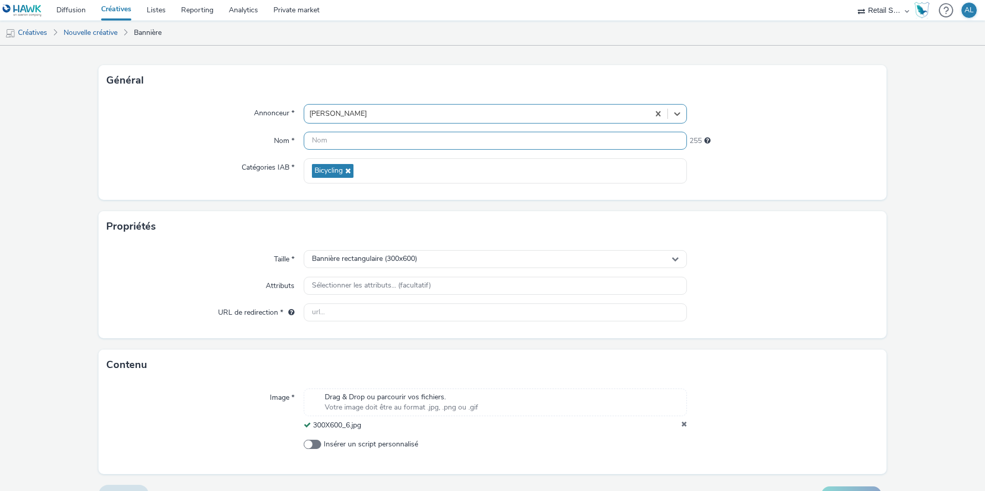
click at [331, 136] on input "text" at bounding box center [495, 141] width 383 height 18
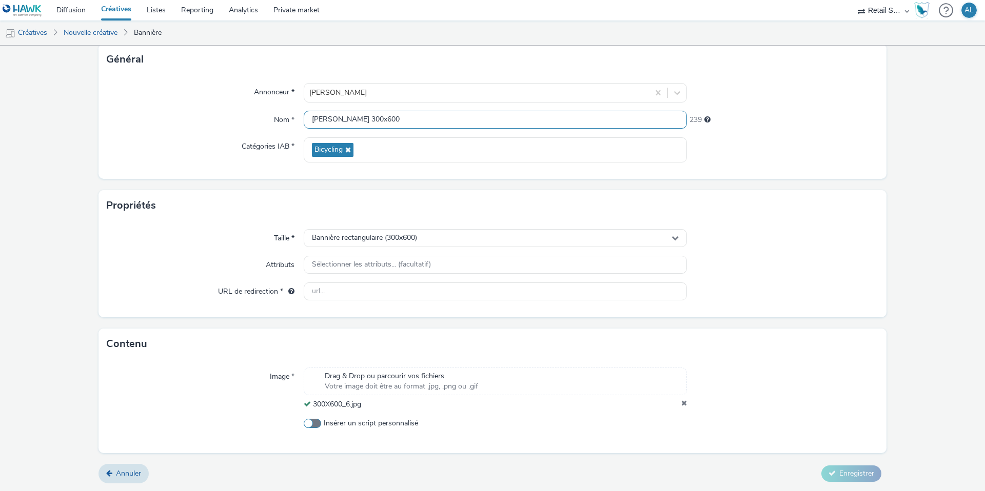
type input "[PERSON_NAME] 300x600"
click at [316, 422] on span at bounding box center [312, 423] width 17 height 9
click at [310, 422] on input "Insérer un script personnalisé" at bounding box center [307, 424] width 7 height 7
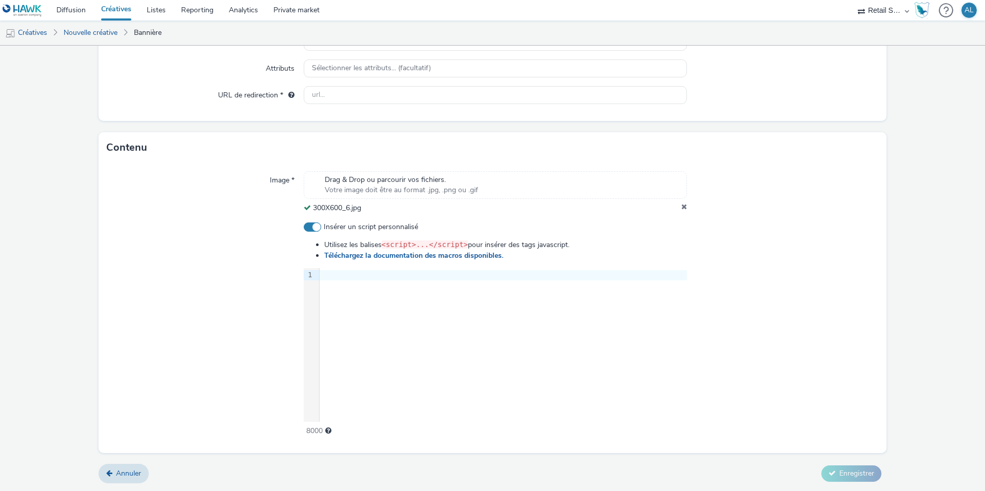
scroll to position [251, 0]
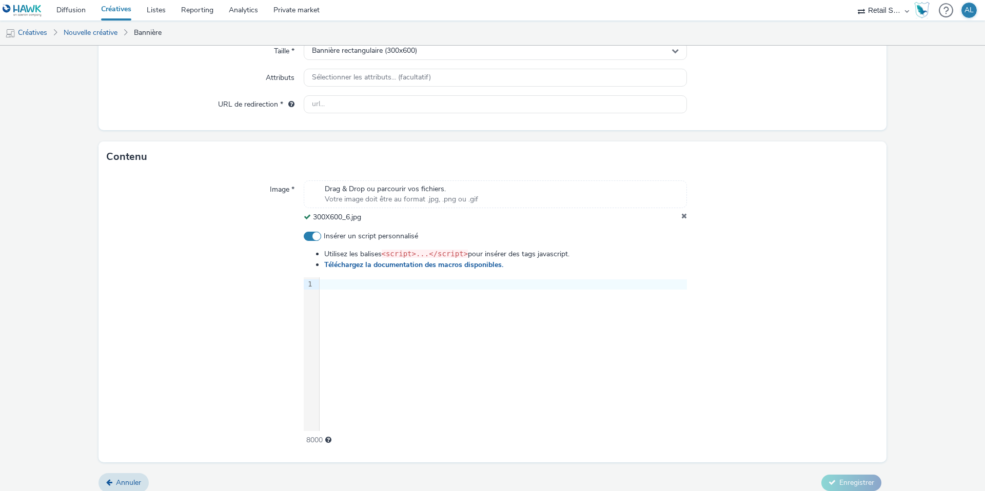
click at [312, 235] on span at bounding box center [312, 236] width 17 height 9
click at [310, 235] on input "Insérer un script personnalisé" at bounding box center [307, 236] width 7 height 7
checkbox input "false"
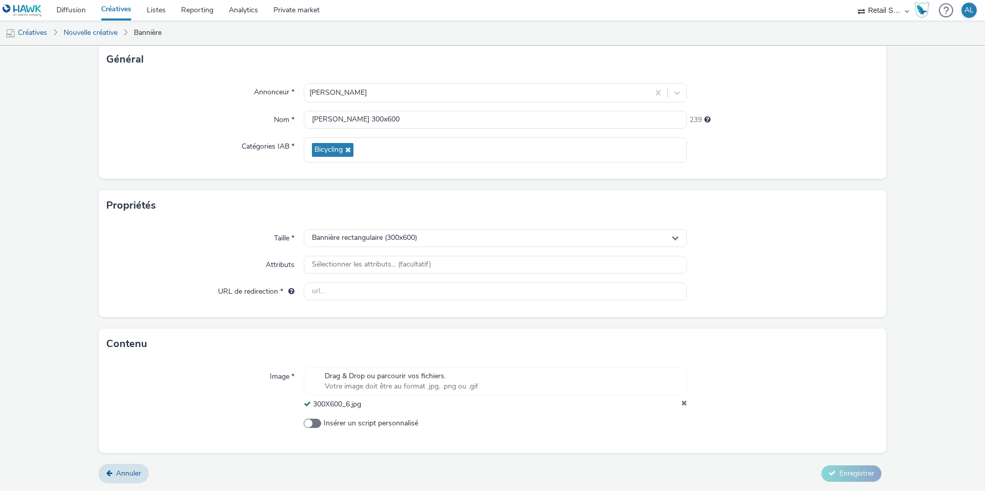
scroll to position [64, 0]
click at [358, 293] on input "text" at bounding box center [495, 292] width 383 height 18
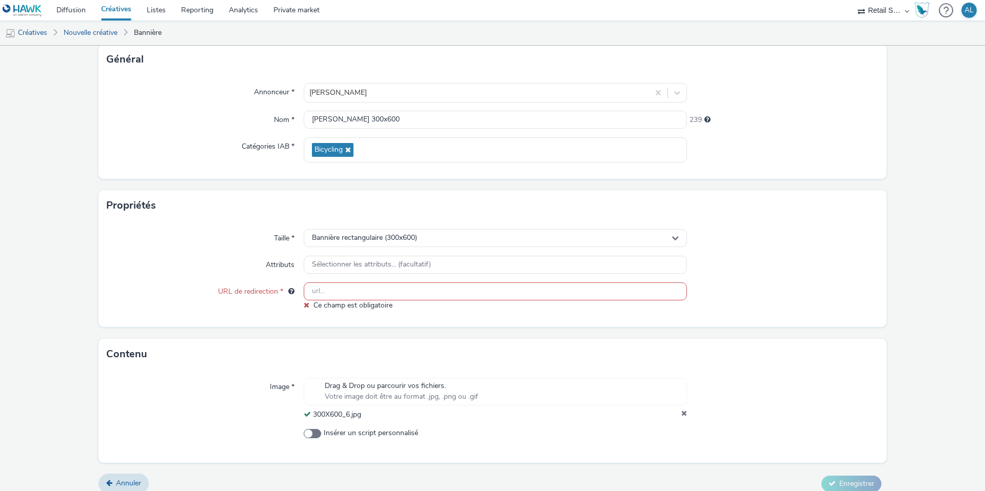
click at [350, 289] on input "text" at bounding box center [495, 292] width 383 height 18
paste input "[URL][DOMAIN_NAME]"
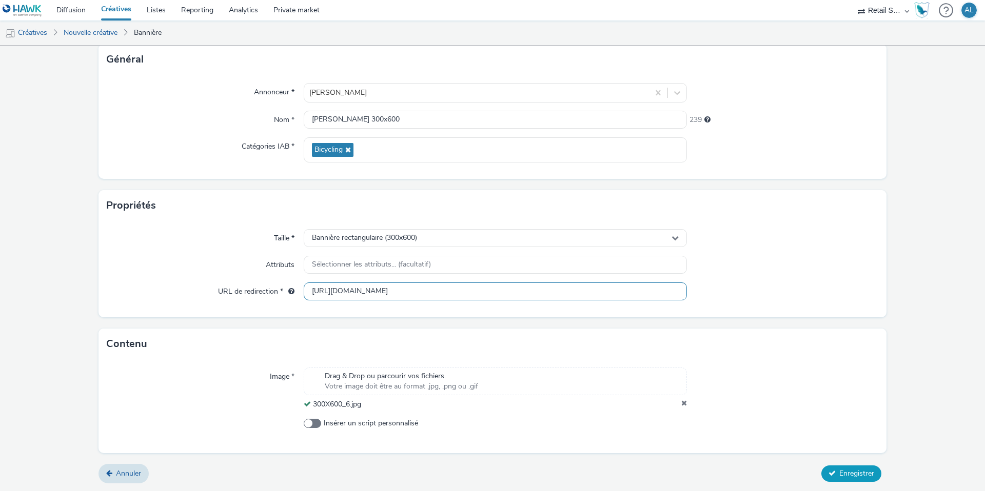
type input "[URL][DOMAIN_NAME]"
click at [839, 472] on span "Enregistrer" at bounding box center [856, 474] width 35 height 10
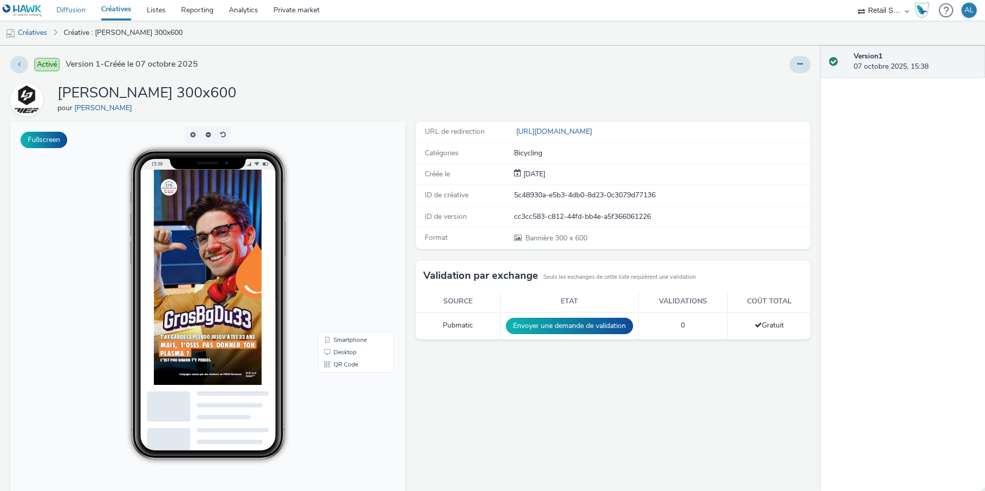
click at [85, 11] on link "Diffusion" at bounding box center [71, 10] width 45 height 21
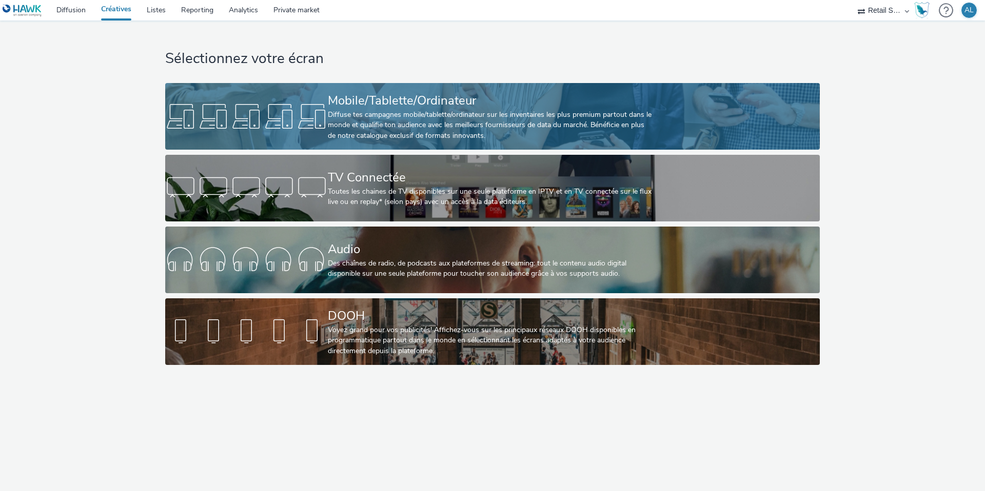
click at [417, 124] on div "Diffuse tes campagnes mobile/tablette/ordinateur sur les inventaires les plus p…" at bounding box center [490, 125] width 325 height 31
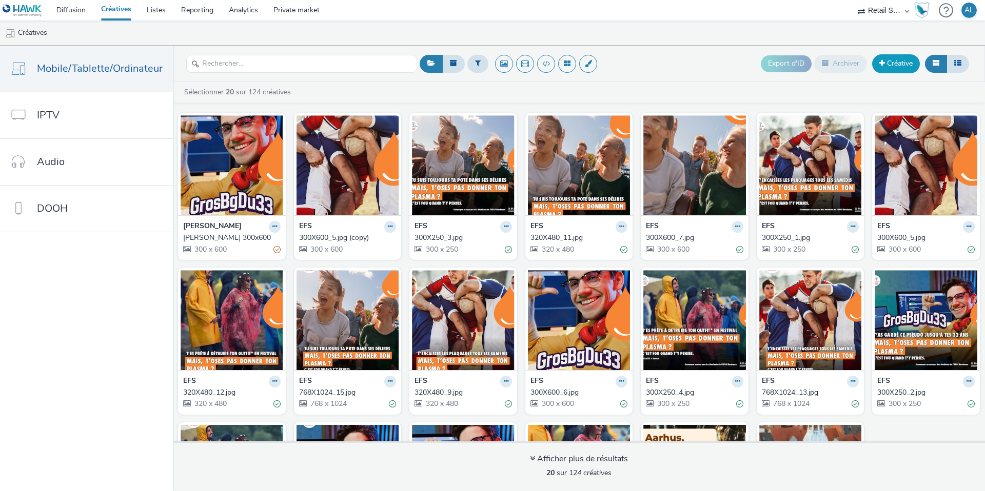
click at [900, 58] on link "Créative" at bounding box center [896, 63] width 48 height 18
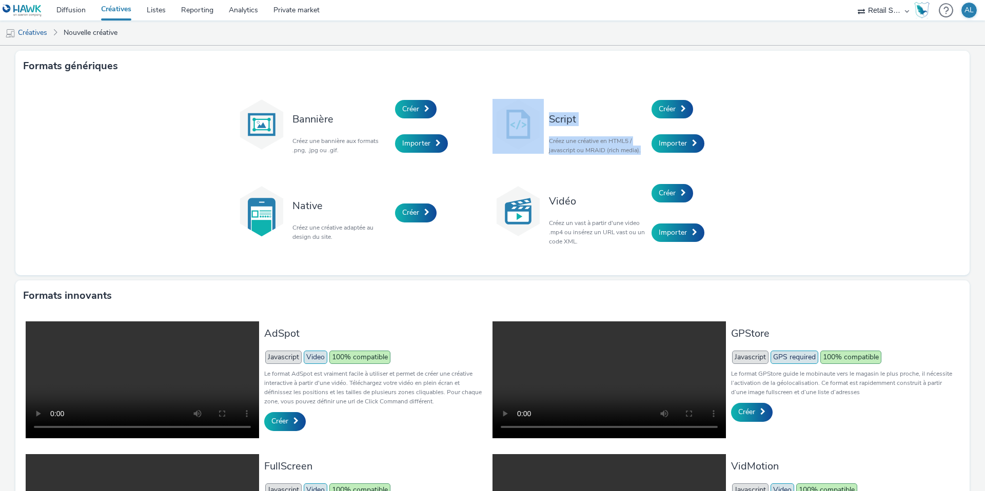
drag, startPoint x: 641, startPoint y: 150, endPoint x: 543, endPoint y: 119, distance: 103.4
click at [543, 119] on div "Script Créez une créative en HTML5 / javascript ou MRAID (rich media). Créer Im…" at bounding box center [620, 126] width 257 height 69
click at [413, 143] on span "Importer" at bounding box center [416, 144] width 28 height 10
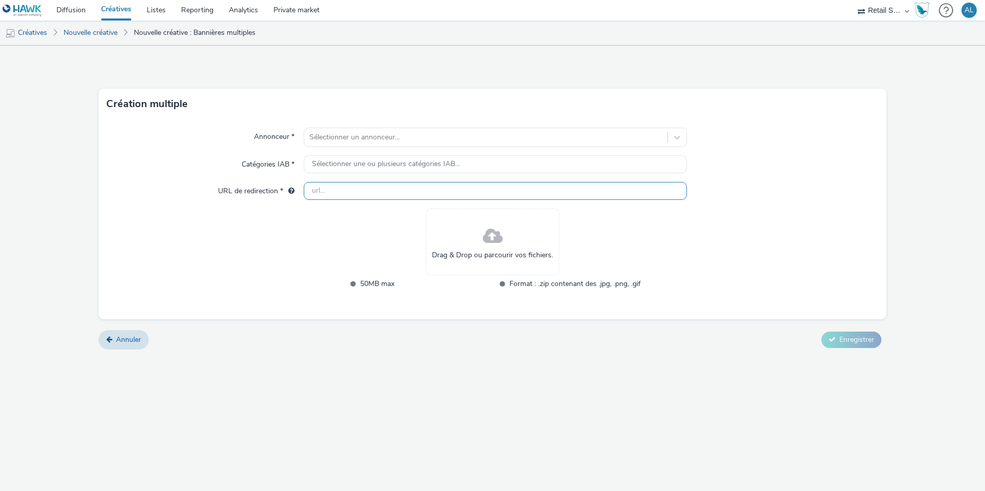
click at [334, 193] on input "text" at bounding box center [495, 191] width 383 height 18
